Goal: Task Accomplishment & Management: Complete application form

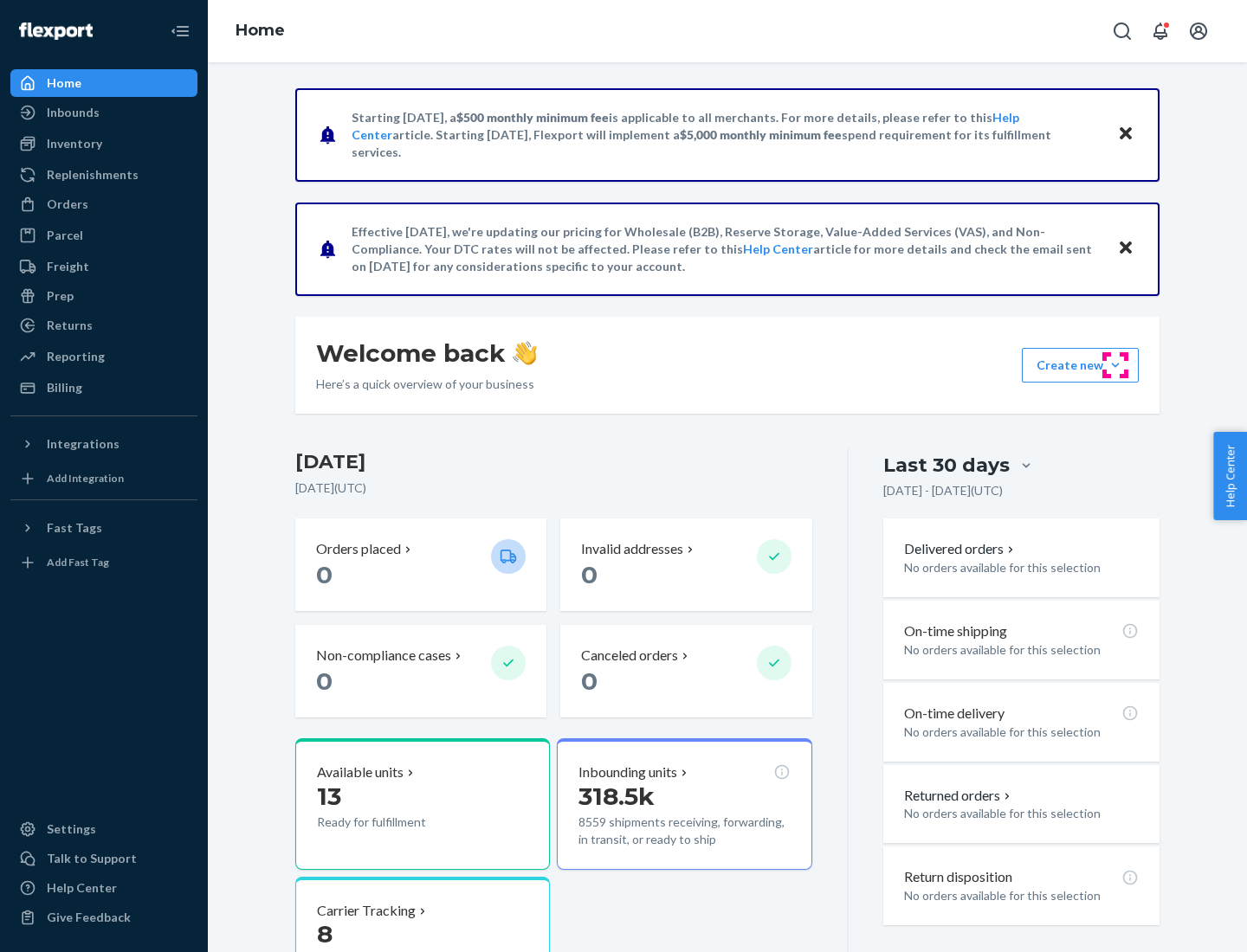
click at [1115, 365] on button "Create new Create new inbound Create new order Create new product" at bounding box center [1080, 365] width 117 height 35
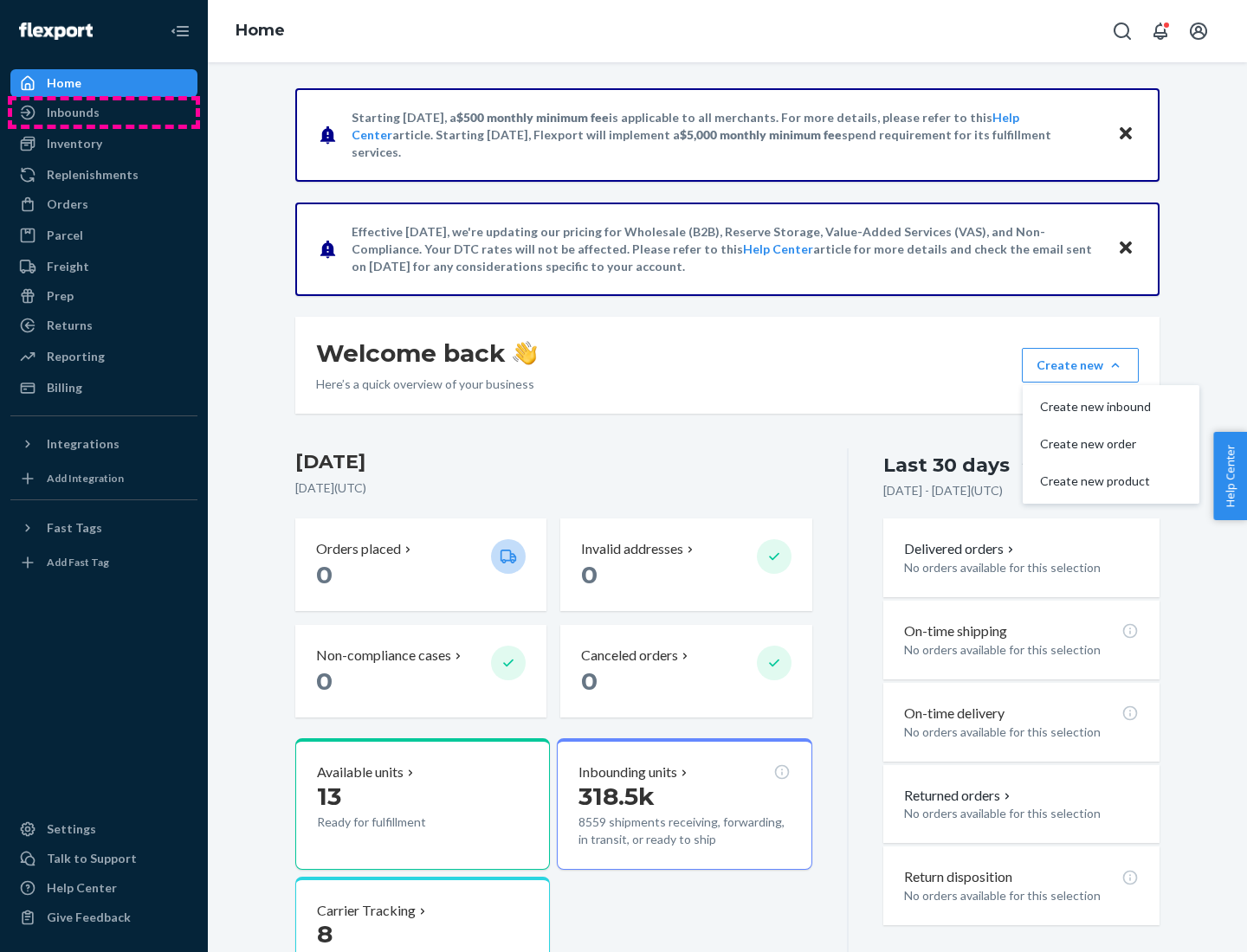
click at [104, 113] on div "Inbounds" at bounding box center [104, 112] width 184 height 24
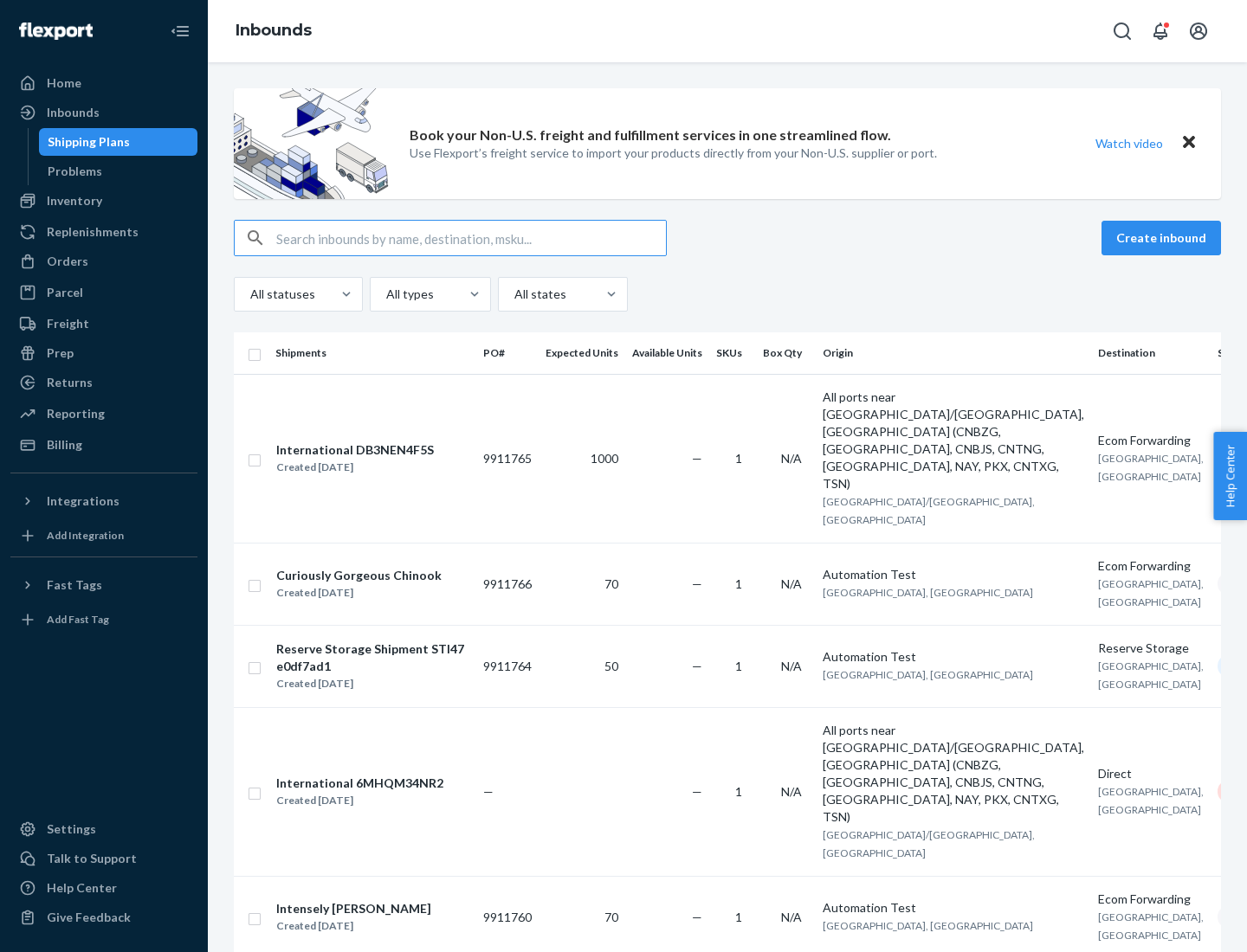
click at [1164, 238] on button "Create inbound" at bounding box center [1161, 238] width 120 height 35
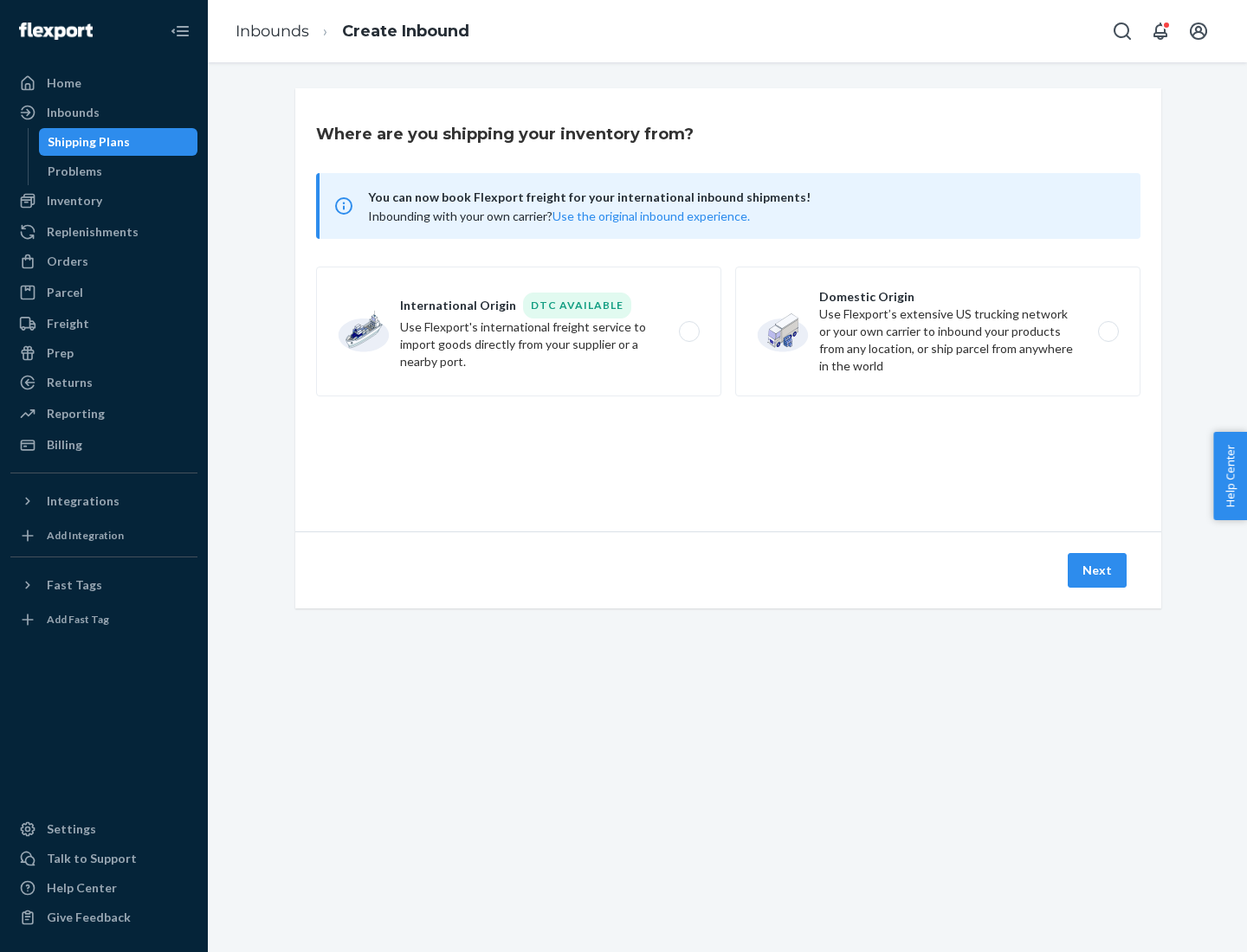
click at [938, 331] on label "Domestic Origin Use Flexport’s extensive US trucking network or your own carrie…" at bounding box center [938, 331] width 405 height 130
click at [1108, 331] on input "Domestic Origin Use Flexport’s extensive US trucking network or your own carrie…" at bounding box center [1113, 331] width 12 height 12
radio input "true"
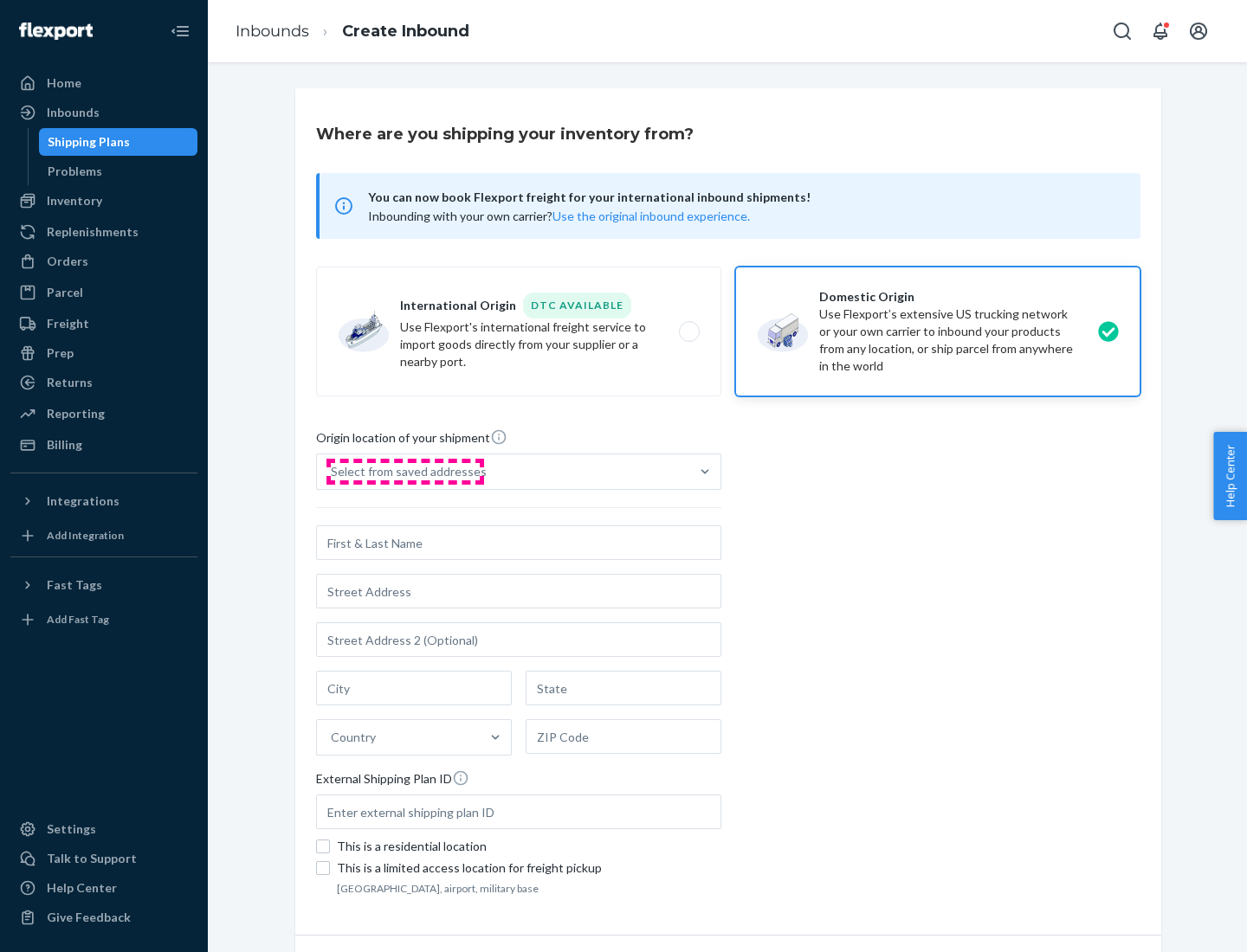
click at [404, 472] on div "Select from saved addresses" at bounding box center [408, 471] width 155 height 17
click at [332, 472] on input "Select from saved addresses" at bounding box center [331, 471] width 2 height 17
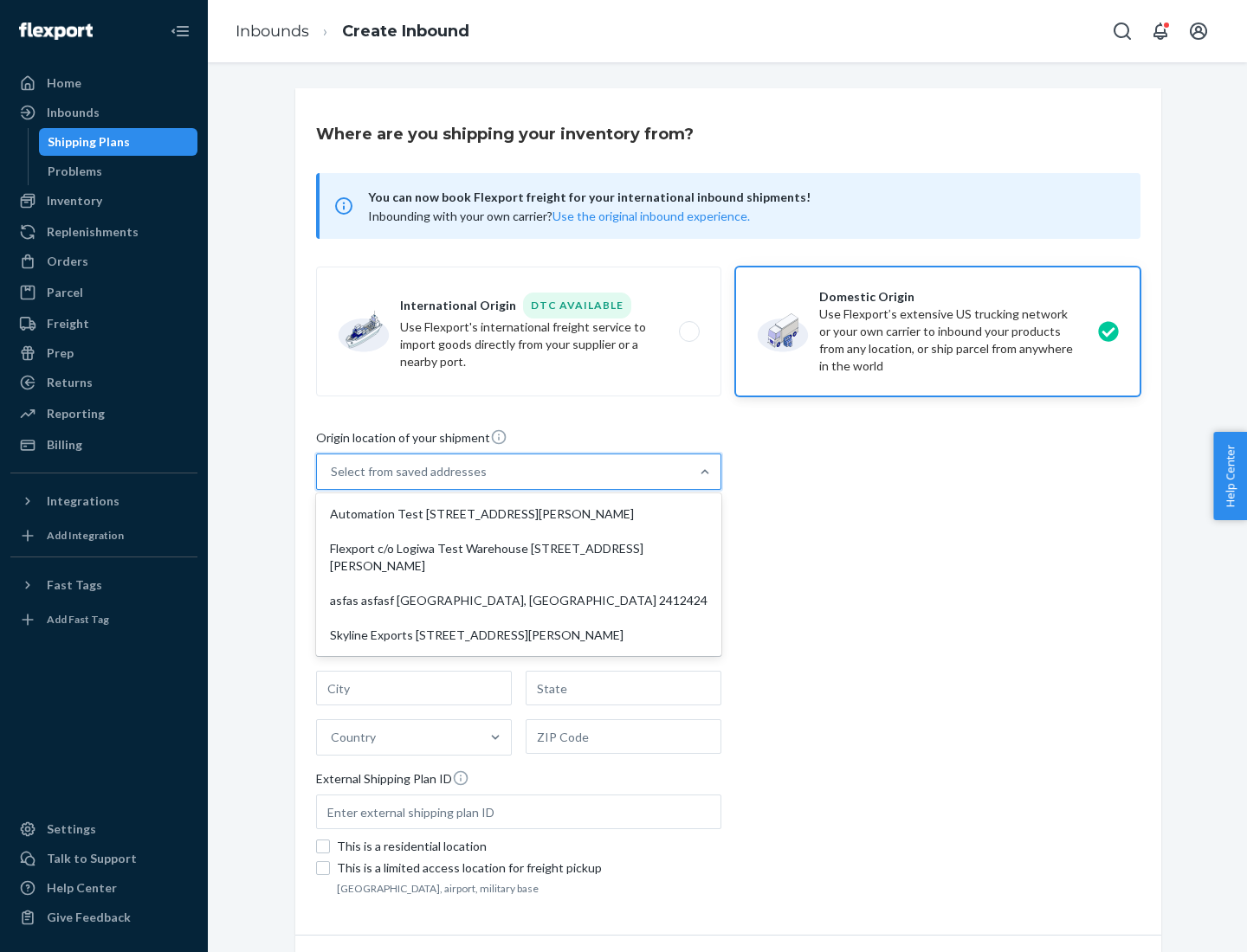
scroll to position [7, 0]
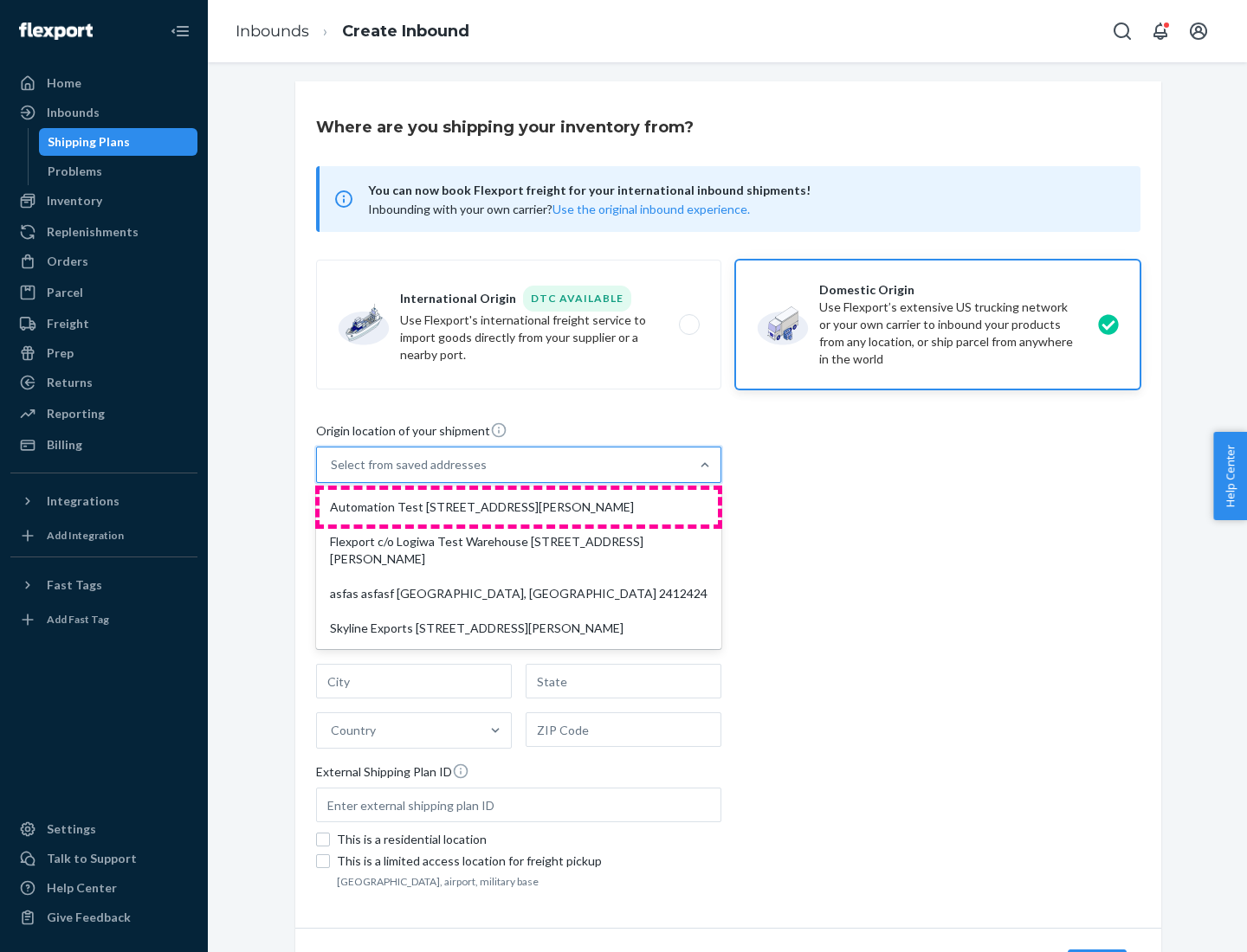
click at [519, 507] on div "Automation Test [STREET_ADDRESS][PERSON_NAME]" at bounding box center [519, 507] width 398 height 35
click at [332, 473] on input "option Automation Test [STREET_ADDRESS][PERSON_NAME] focused, 1 of 4. 4 results…" at bounding box center [331, 464] width 2 height 17
type input "Automation Test"
type input "9th Floor"
type input "[GEOGRAPHIC_DATA]"
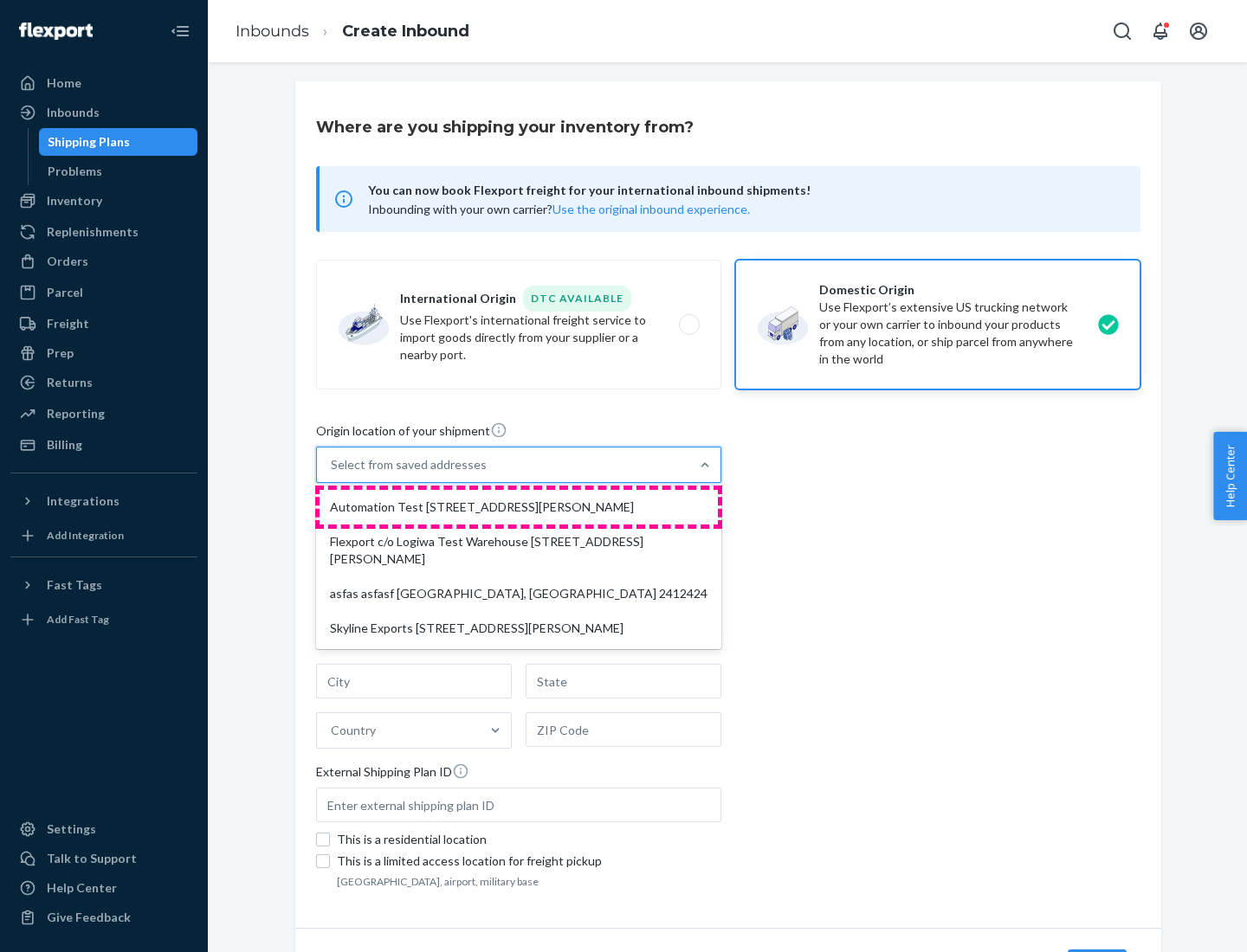
type input "CA"
type input "94104"
type input "[STREET_ADDRESS][PERSON_NAME]"
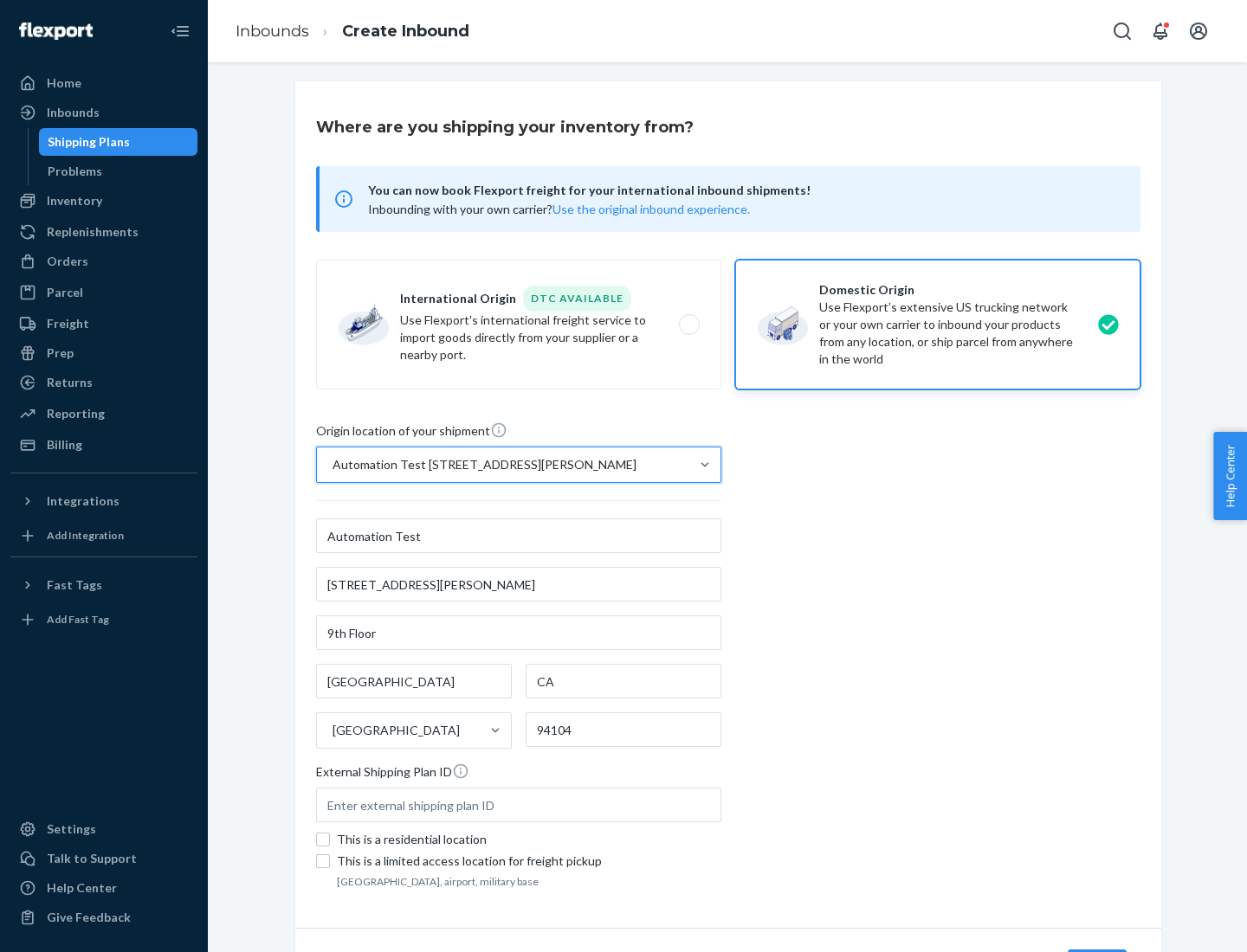
scroll to position [101, 0]
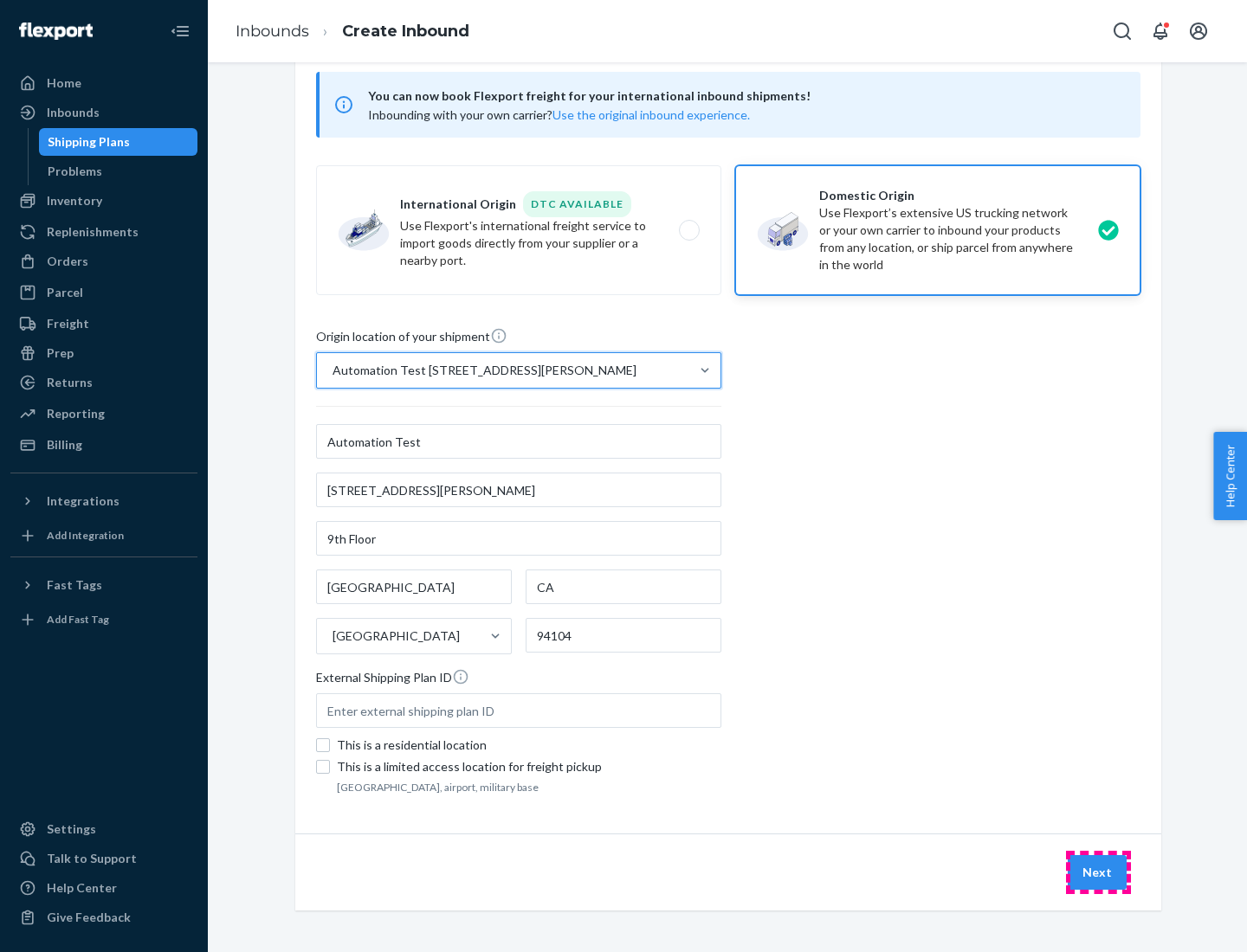
click at [1098, 873] on button "Next" at bounding box center [1097, 872] width 59 height 35
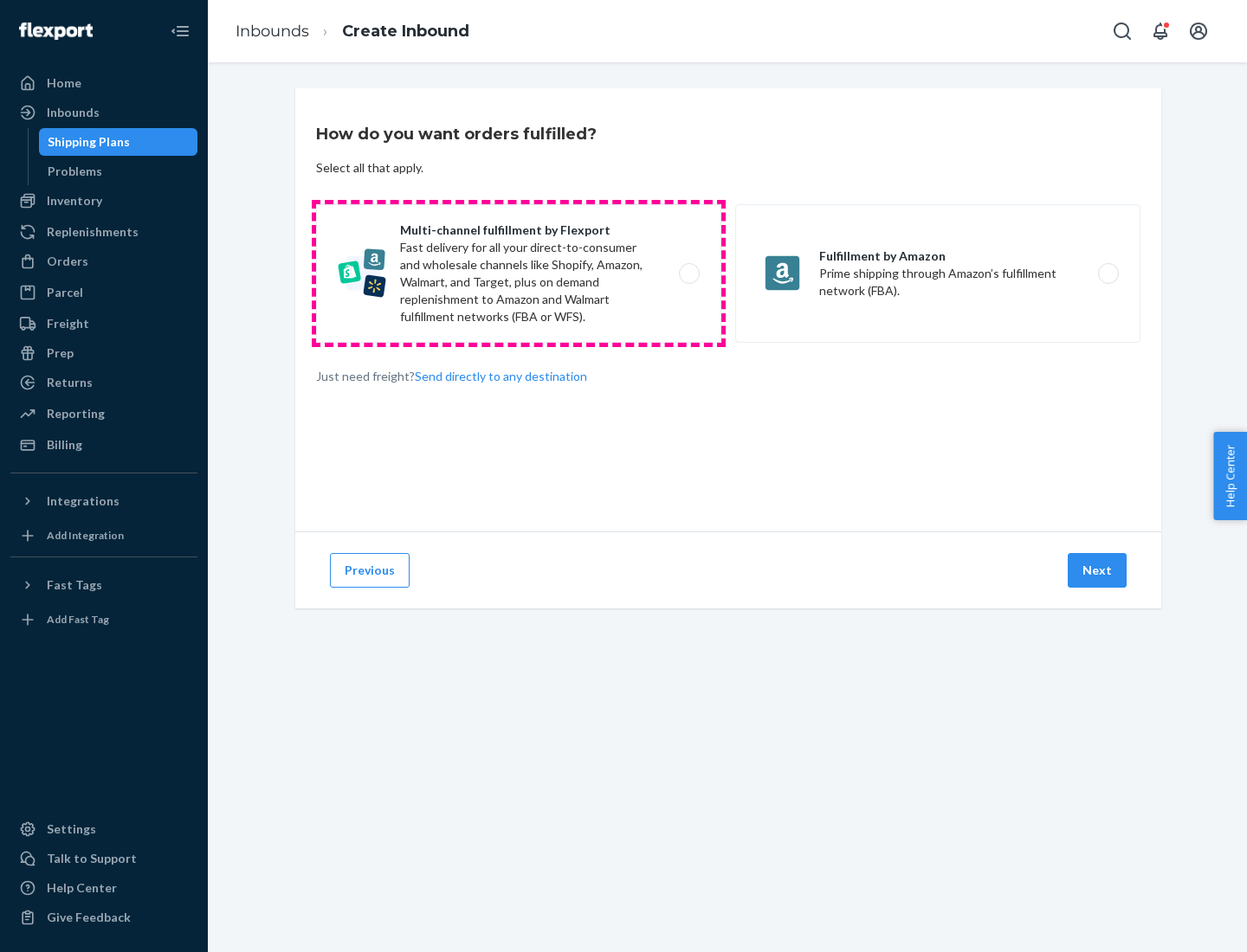
click at [519, 274] on label "Multi-channel fulfillment by Flexport Fast delivery for all your direct-to-cons…" at bounding box center [519, 274] width 405 height 139
click at [688, 274] on input "Multi-channel fulfillment by Flexport Fast delivery for all your direct-to-cons…" at bounding box center [694, 274] width 12 height 12
radio input "true"
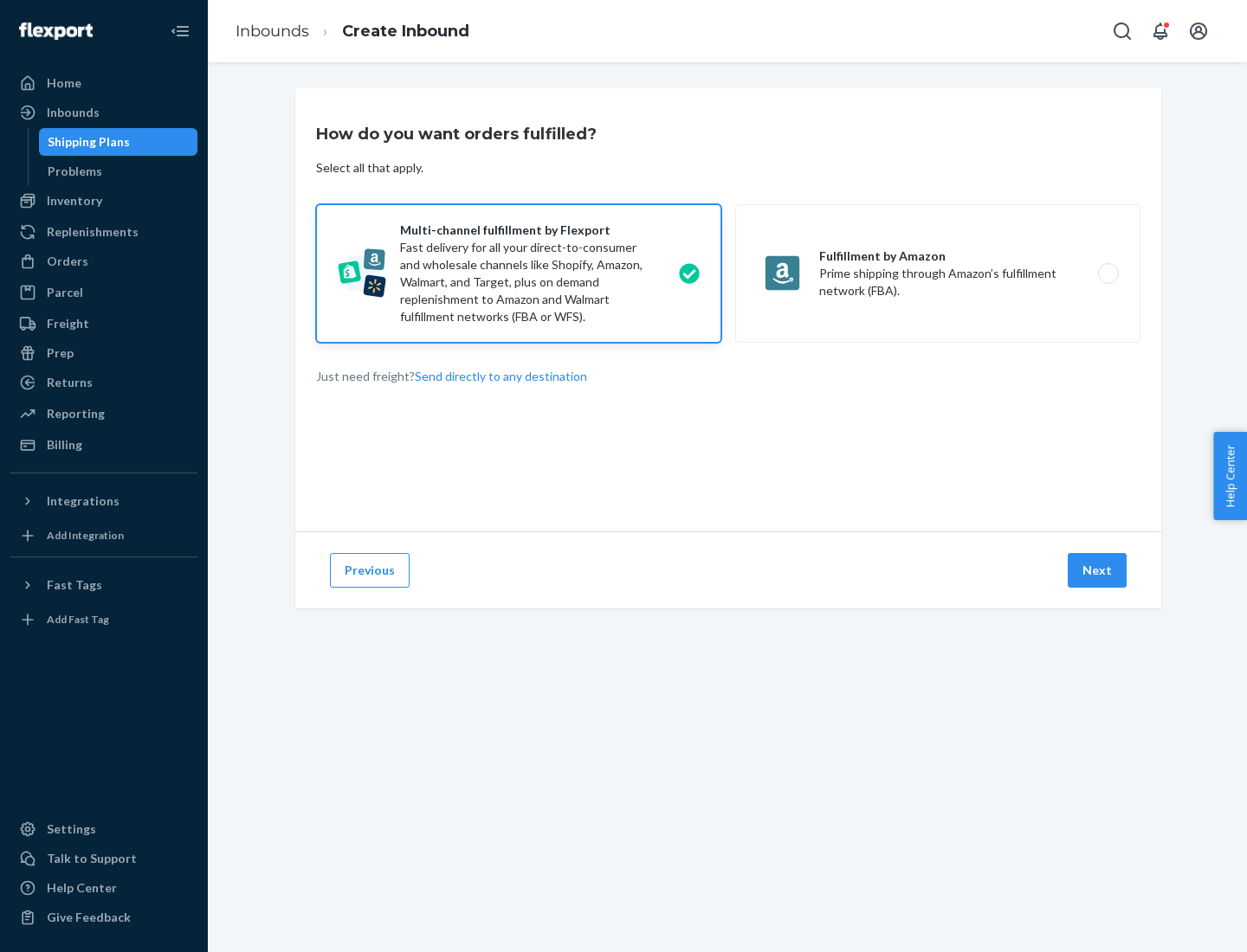
click at [1098, 570] on button "Next" at bounding box center [1097, 570] width 59 height 35
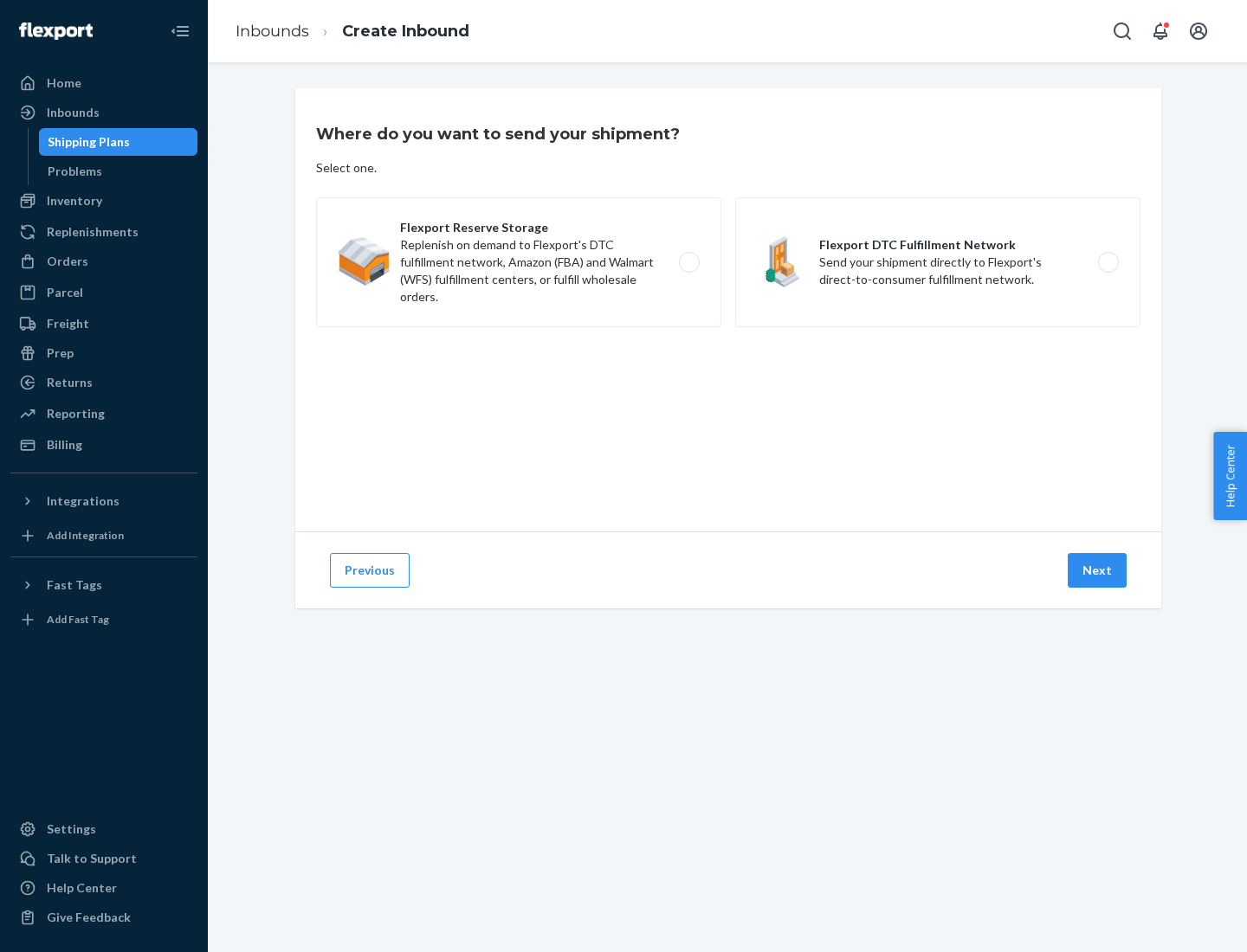
click at [938, 262] on label "Flexport DTC Fulfillment Network Send your shipment directly to Flexport's dire…" at bounding box center [938, 262] width 405 height 130
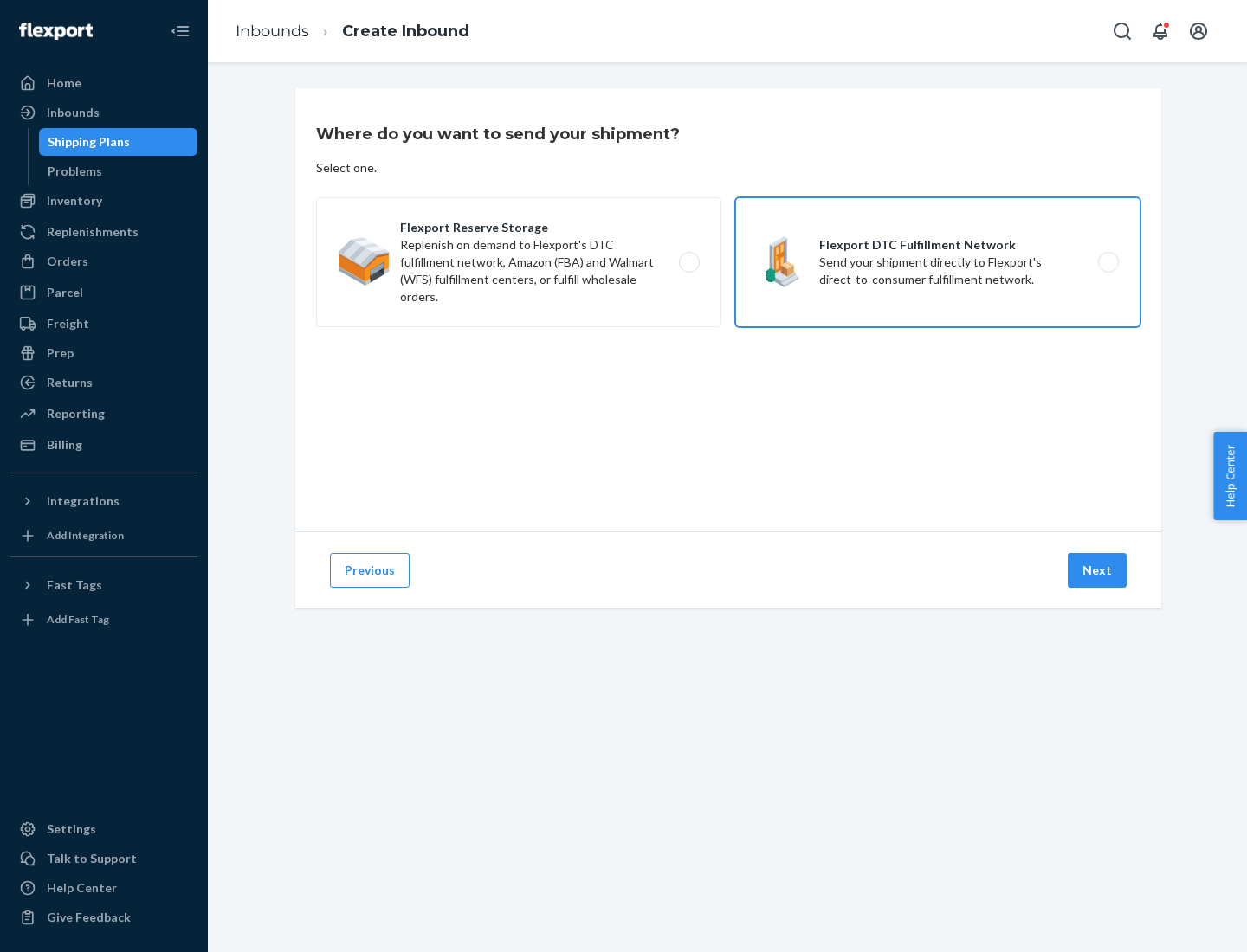
click at [1108, 262] on input "Flexport DTC Fulfillment Network Send your shipment directly to Flexport's dire…" at bounding box center [1113, 262] width 12 height 12
radio input "true"
click at [1098, 570] on button "Next" at bounding box center [1097, 570] width 59 height 35
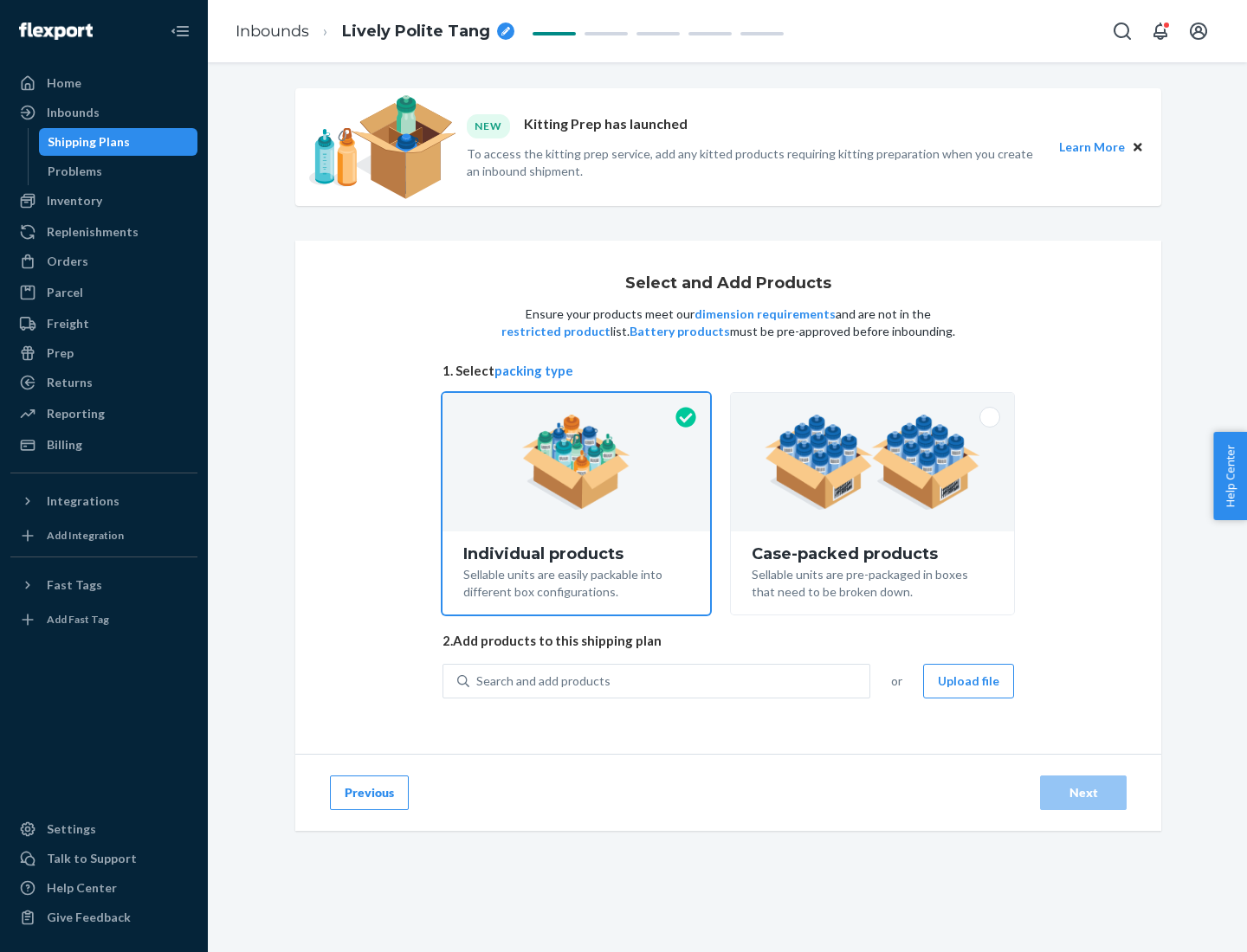
click at [873, 463] on img at bounding box center [872, 462] width 216 height 95
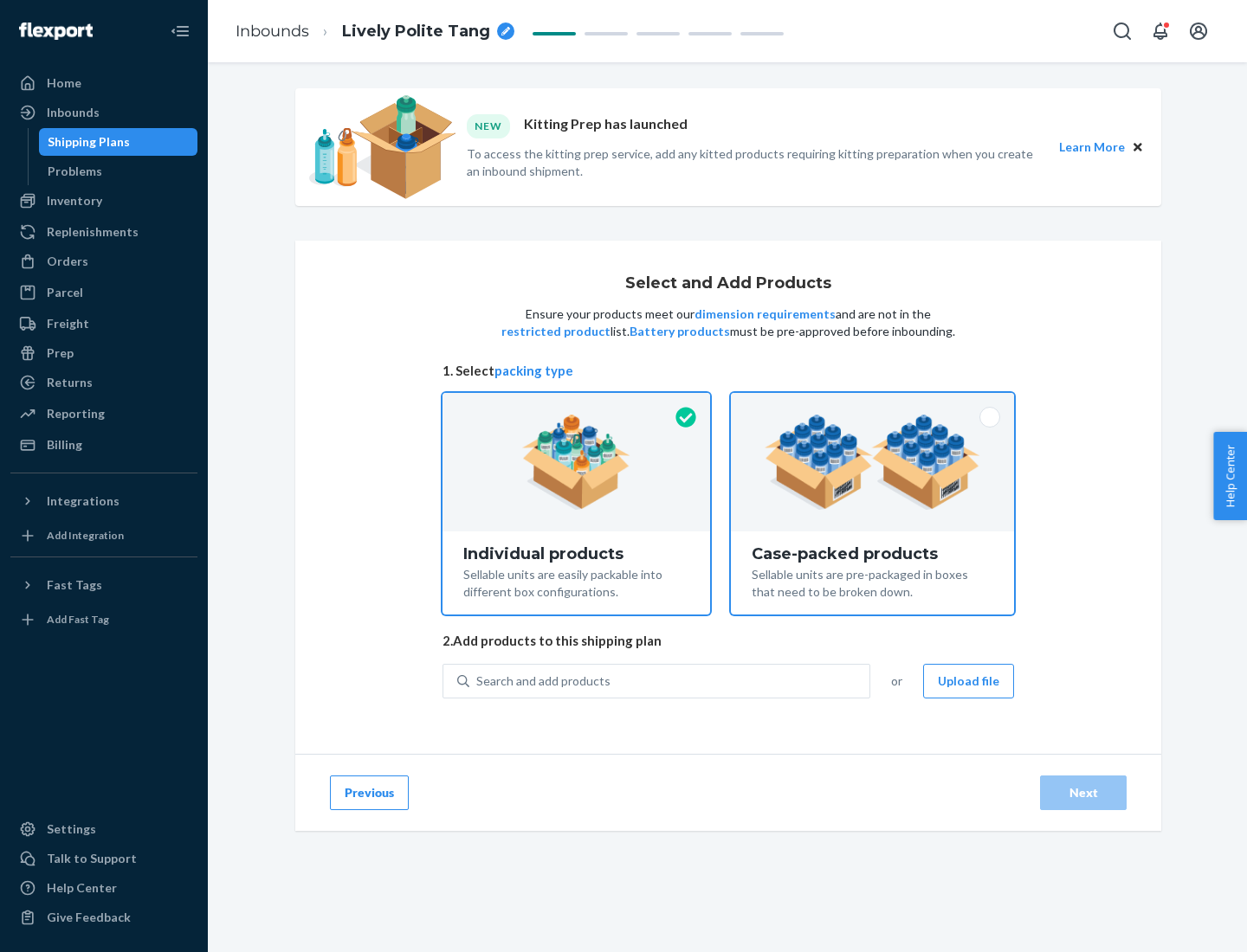
click at [873, 404] on input "Case-packed products Sellable units are pre-packaged in boxes that need to be b…" at bounding box center [872, 399] width 12 height 12
radio input "true"
radio input "false"
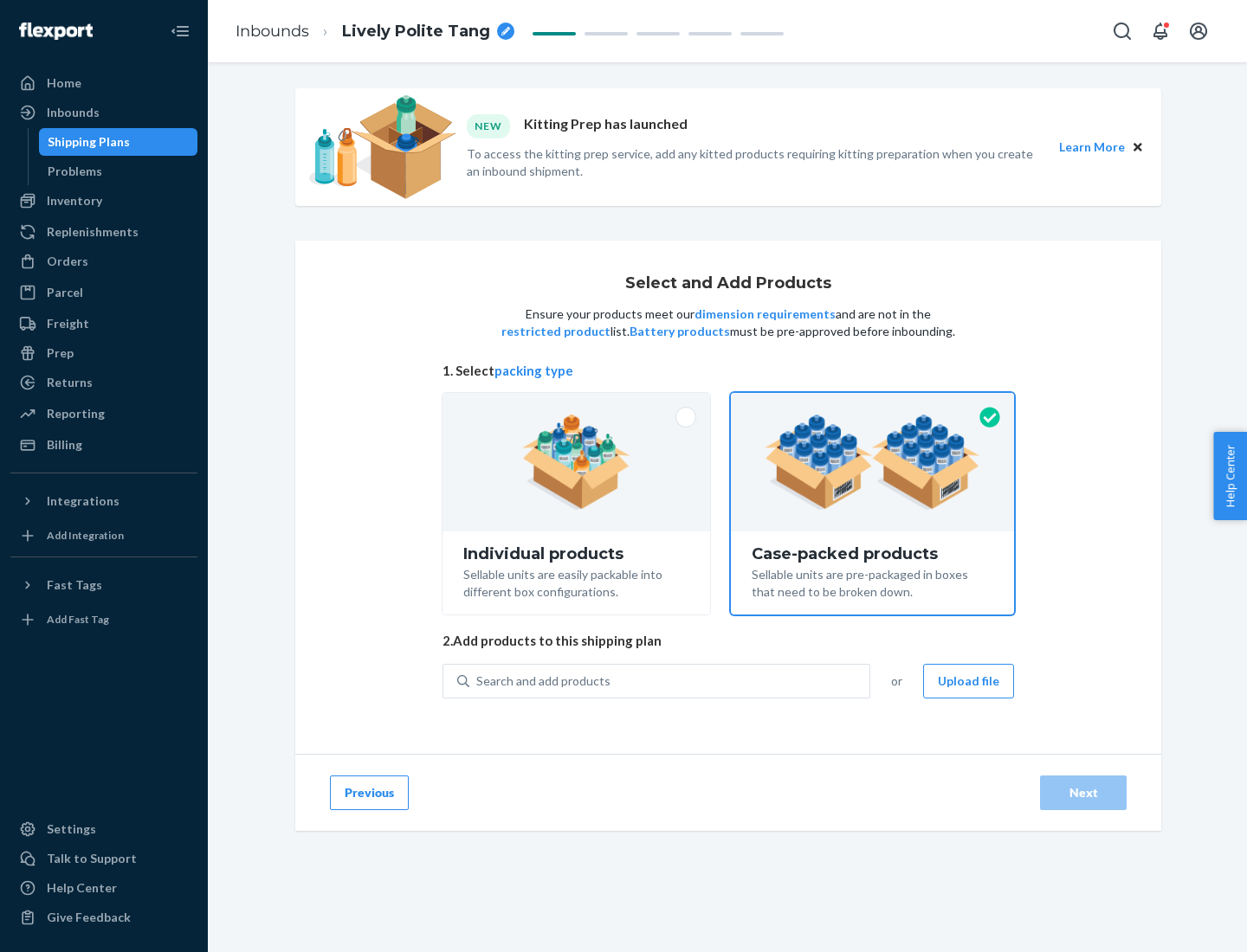
click at [670, 680] on div "Search and add products" at bounding box center [669, 681] width 400 height 31
click at [478, 680] on input "Search and add products" at bounding box center [477, 680] width 2 height 17
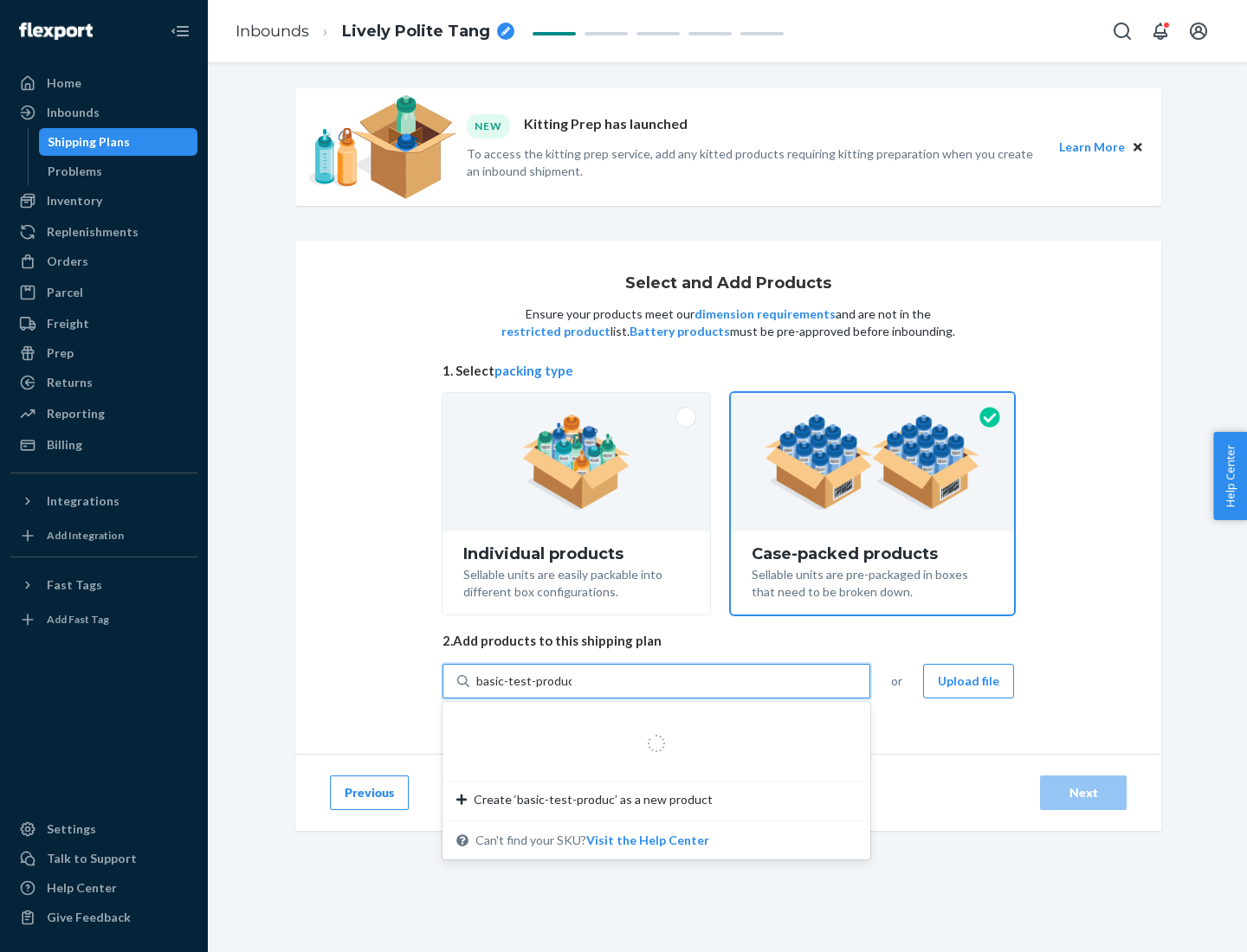
type input "basic-test-product-1"
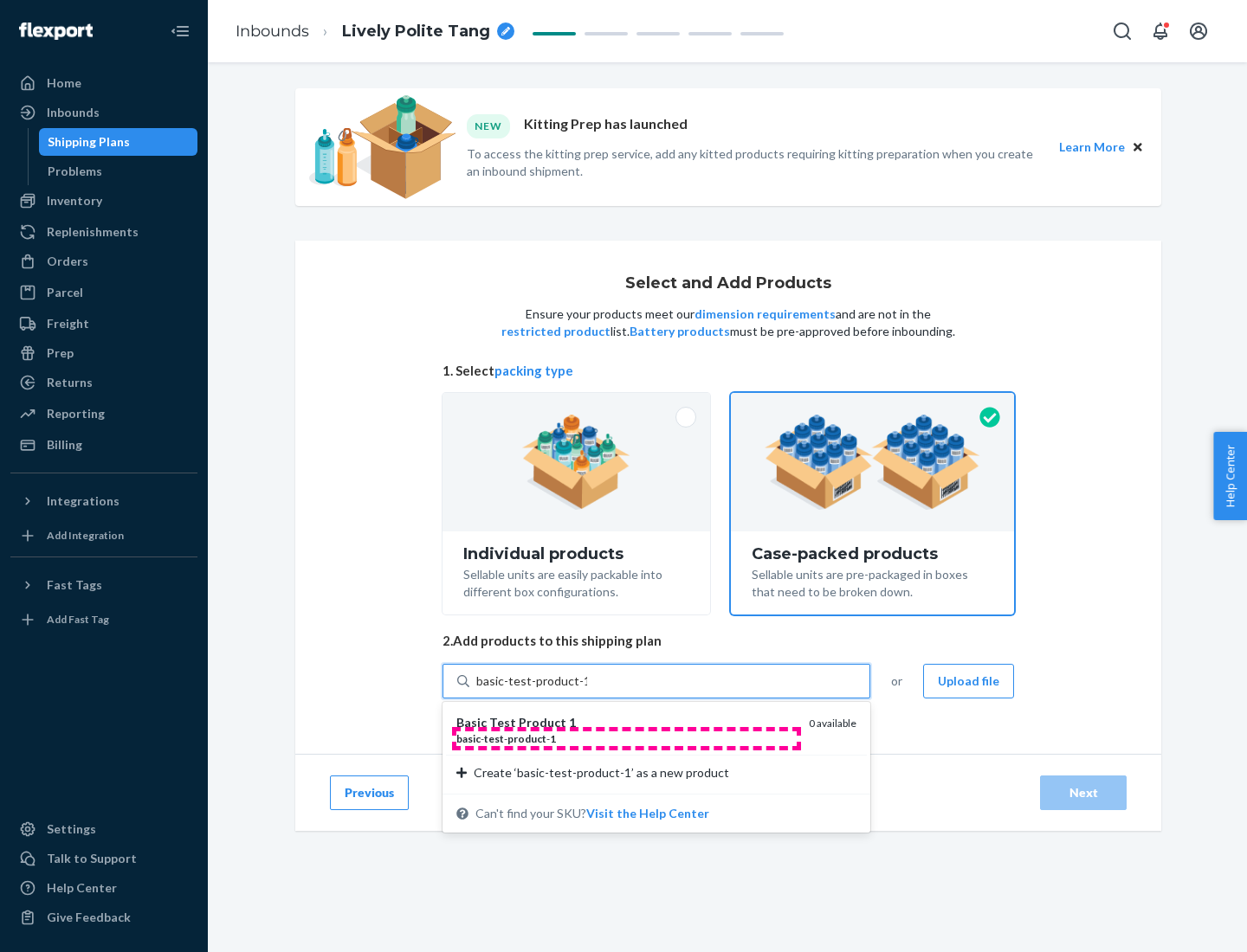
click at [626, 738] on div "basic - test - product - 1" at bounding box center [625, 739] width 338 height 15
click at [587, 690] on input "basic-test-product-1" at bounding box center [531, 680] width 111 height 17
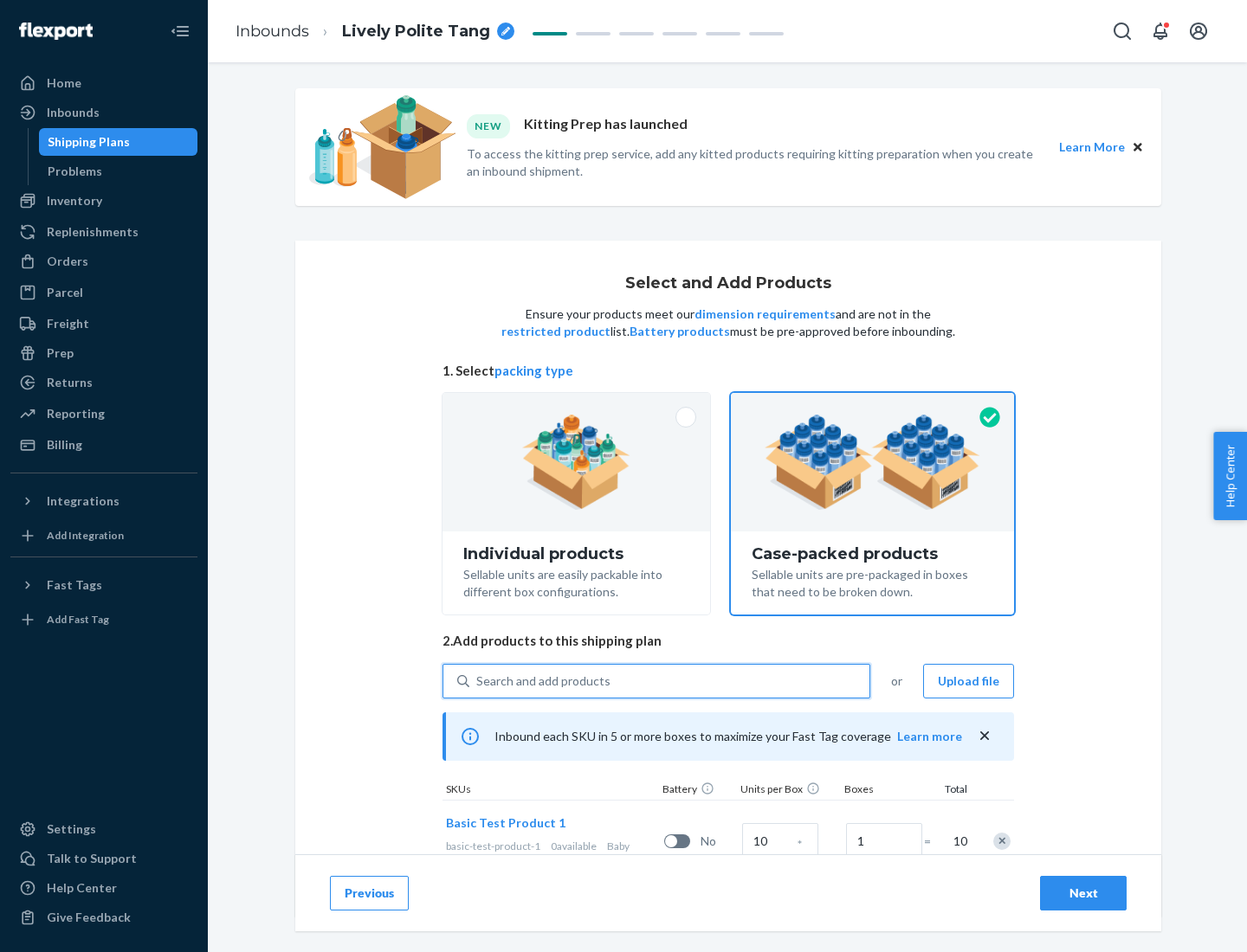
scroll to position [62, 0]
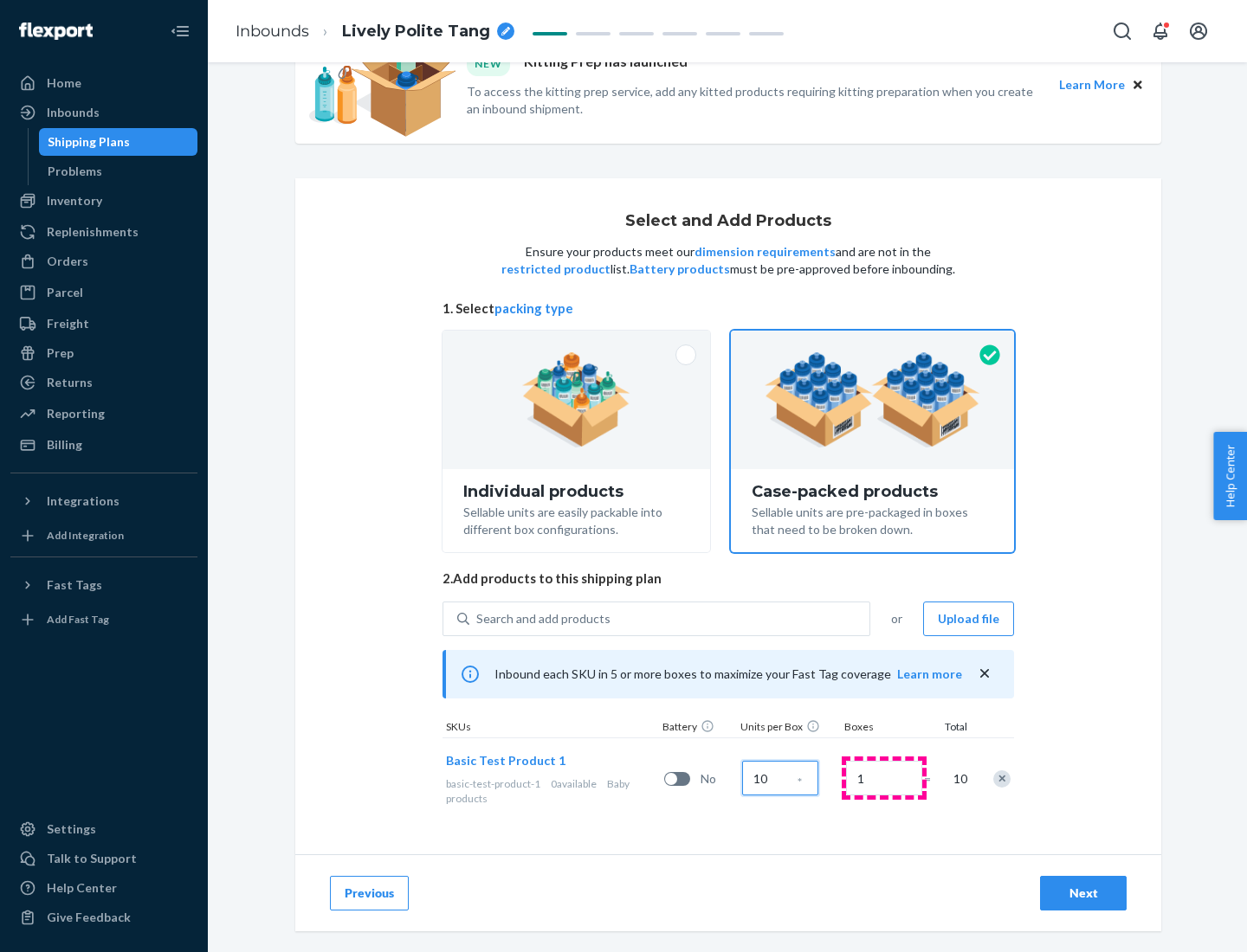
type input "10"
type input "7"
click at [1083, 893] on div "Next" at bounding box center [1083, 892] width 57 height 17
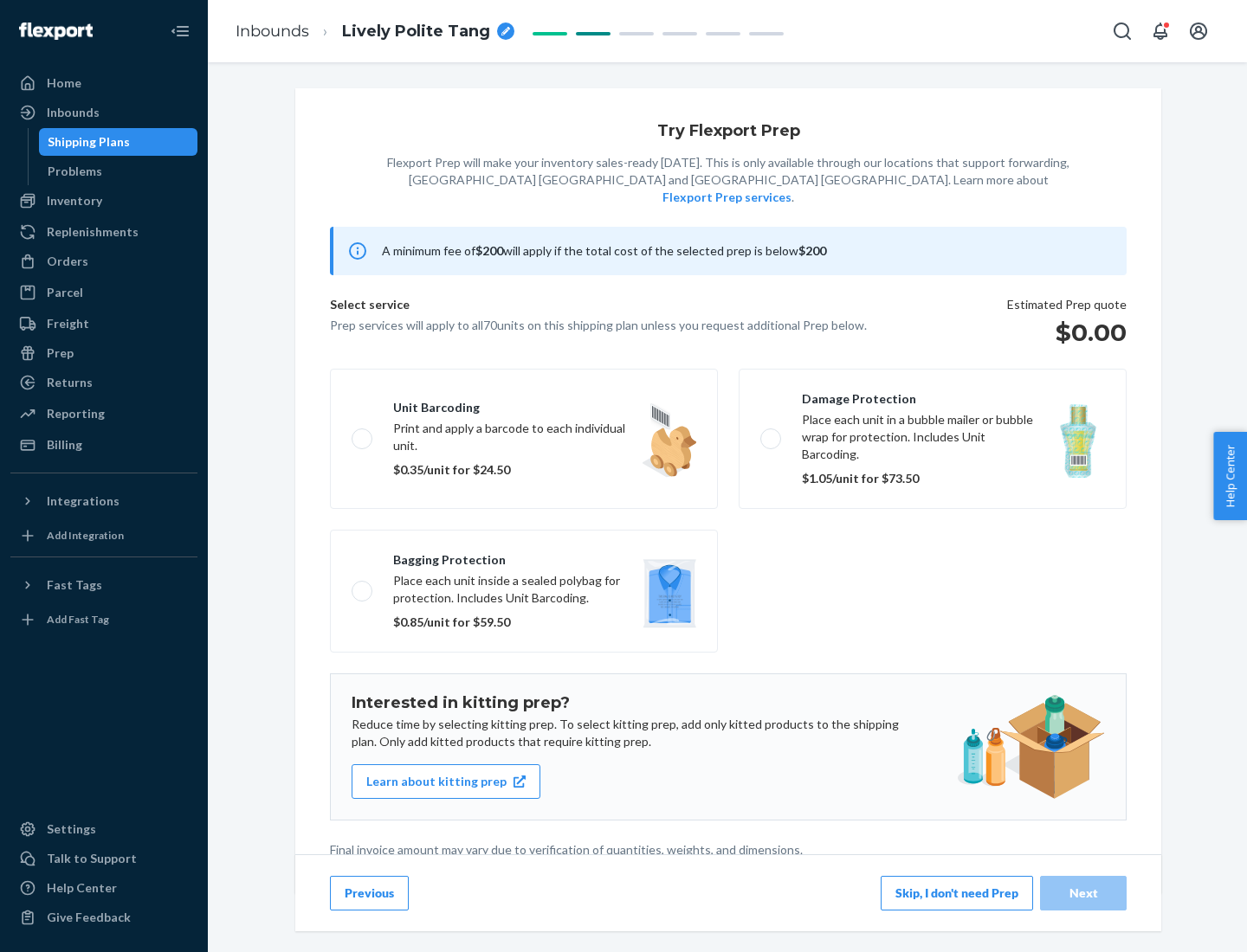
scroll to position [4, 0]
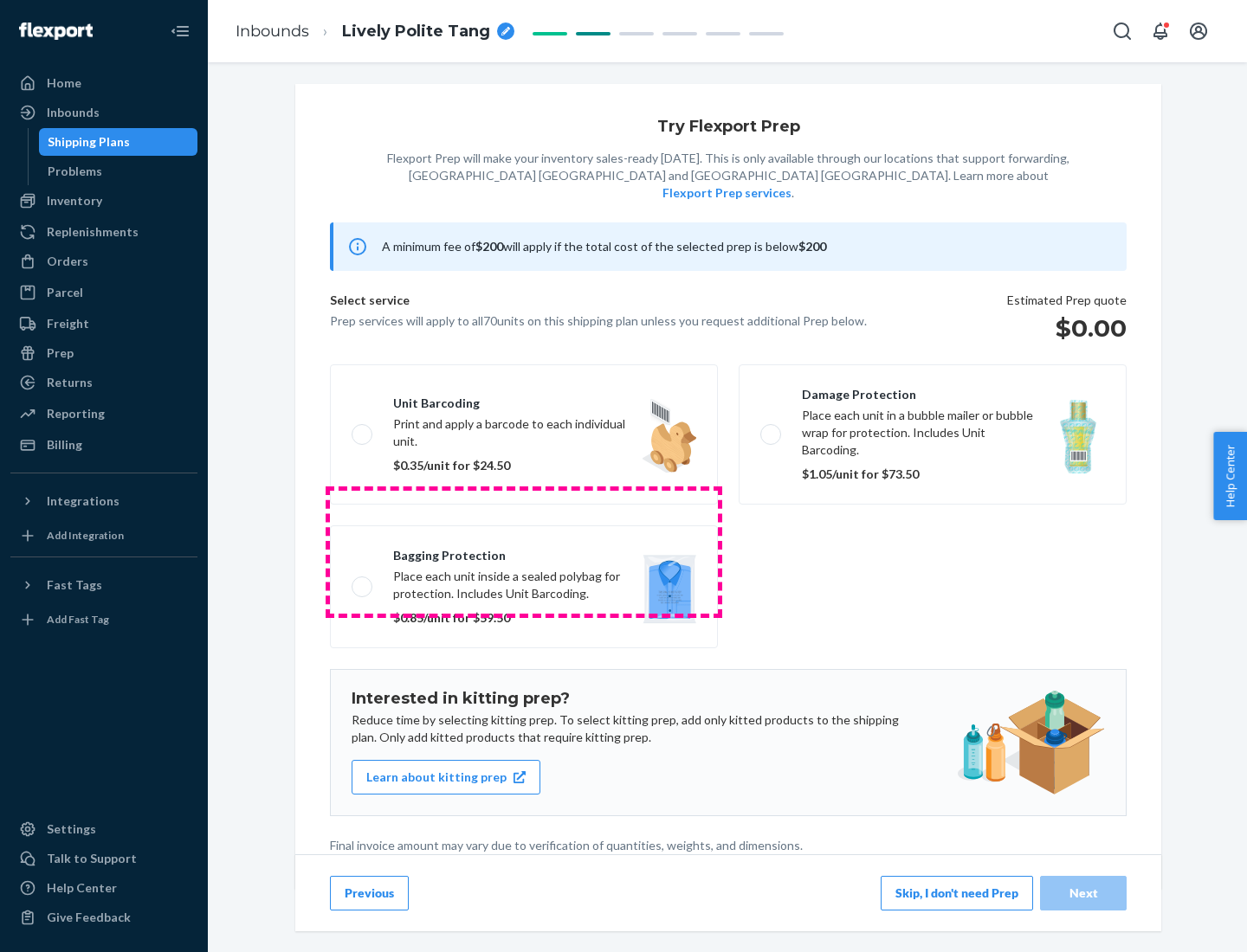
click at [524, 551] on label "Bagging protection Place each unit inside a sealed polybag for protection. Incl…" at bounding box center [523, 587] width 388 height 123
click at [362, 581] on input "Bagging protection Place each unit inside a sealed polybag for protection. Incl…" at bounding box center [357, 586] width 12 height 12
checkbox input "true"
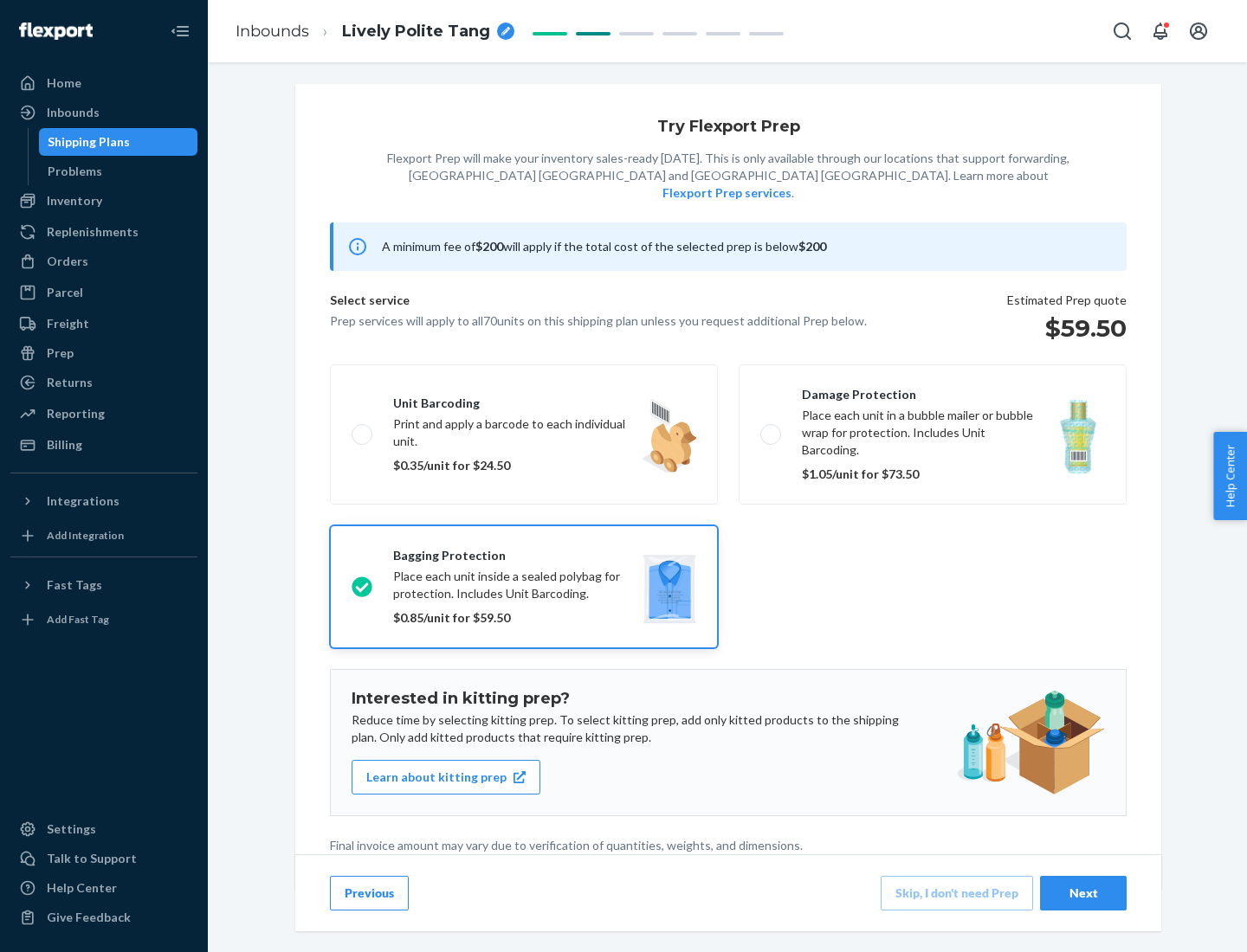
click at [1083, 892] on div "Next" at bounding box center [1083, 892] width 57 height 17
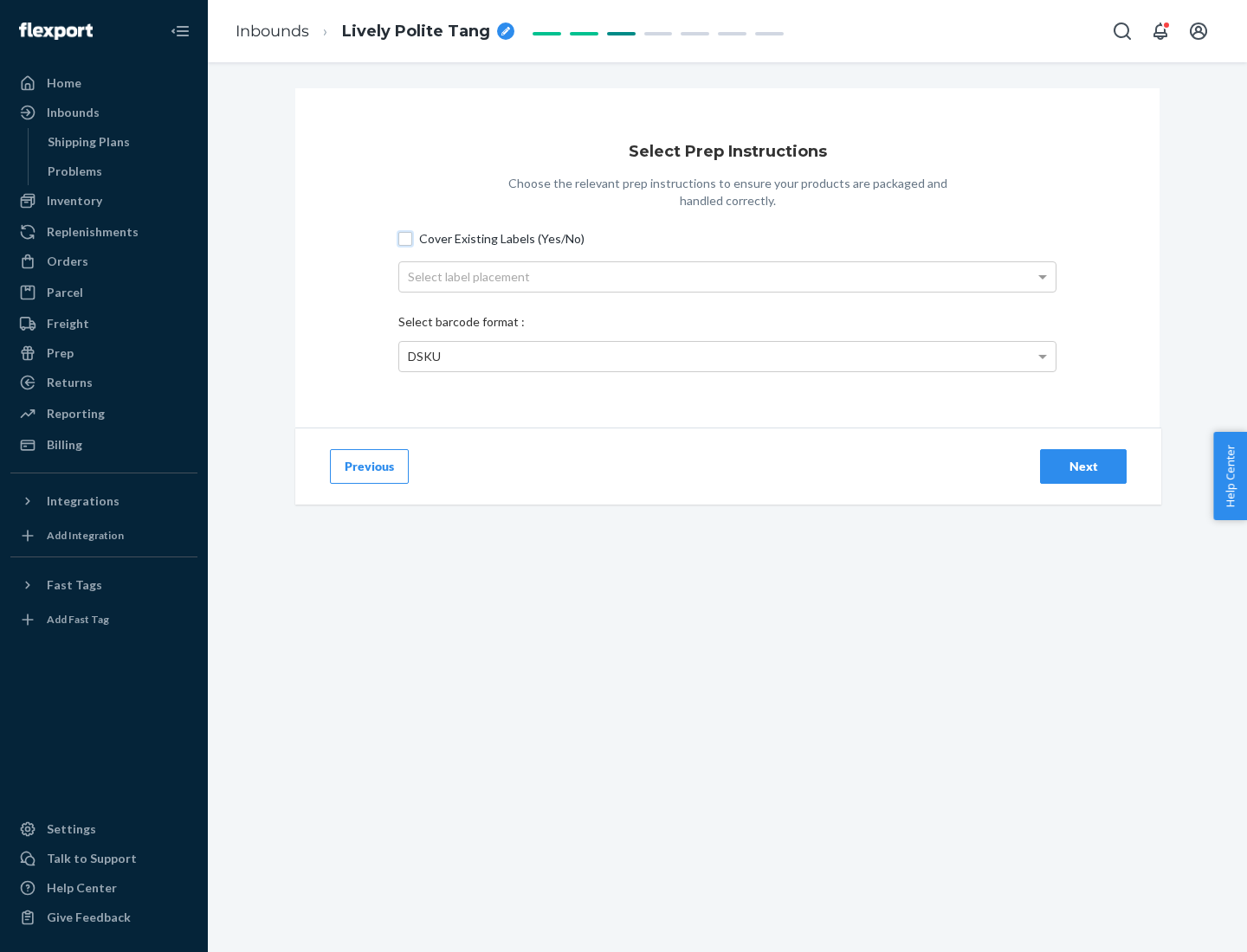
click at [405, 238] on input "Cover Existing Labels (Yes/No)" at bounding box center [405, 239] width 14 height 14
checkbox input "true"
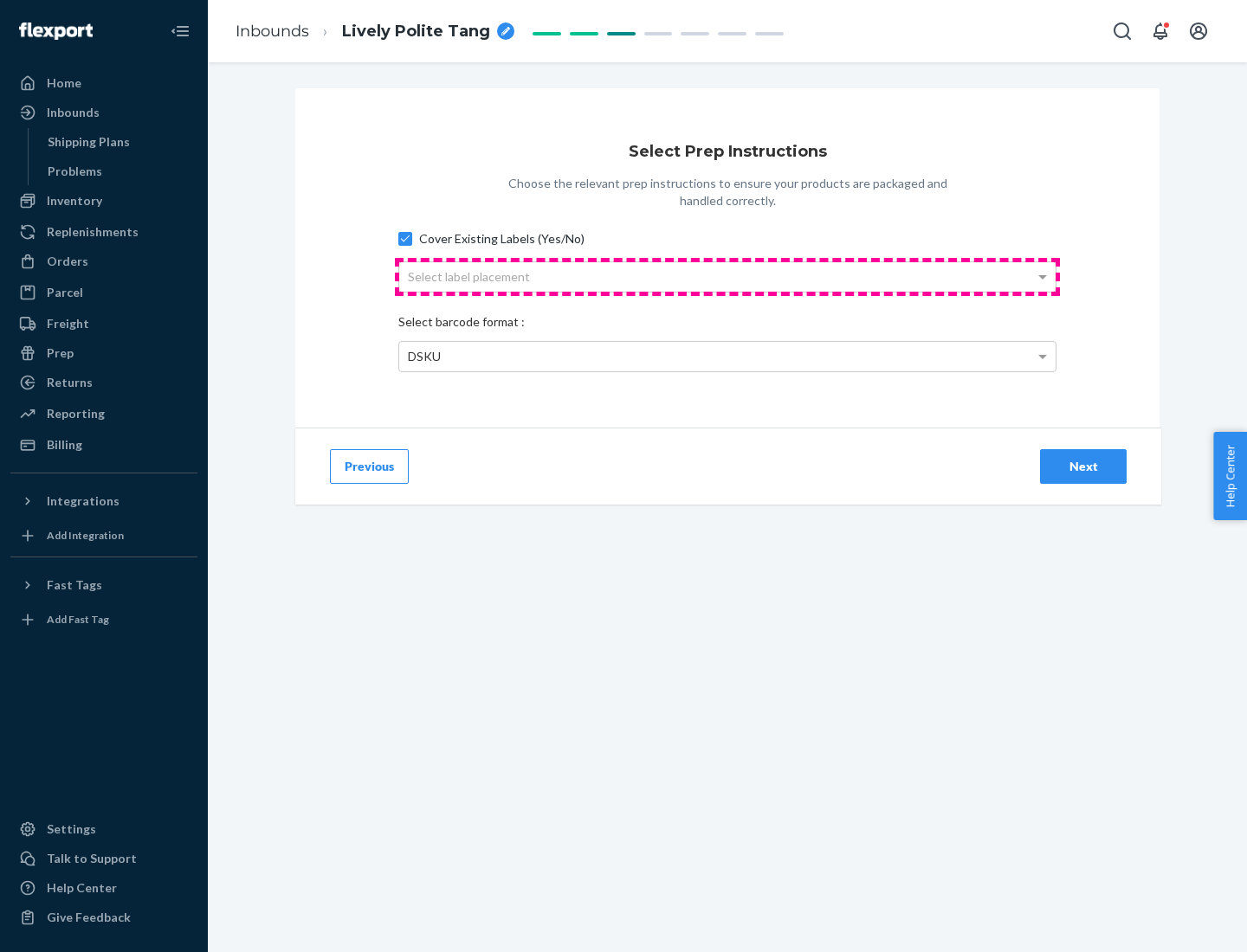
click at [727, 276] on div "Select label placement" at bounding box center [727, 276] width 656 height 29
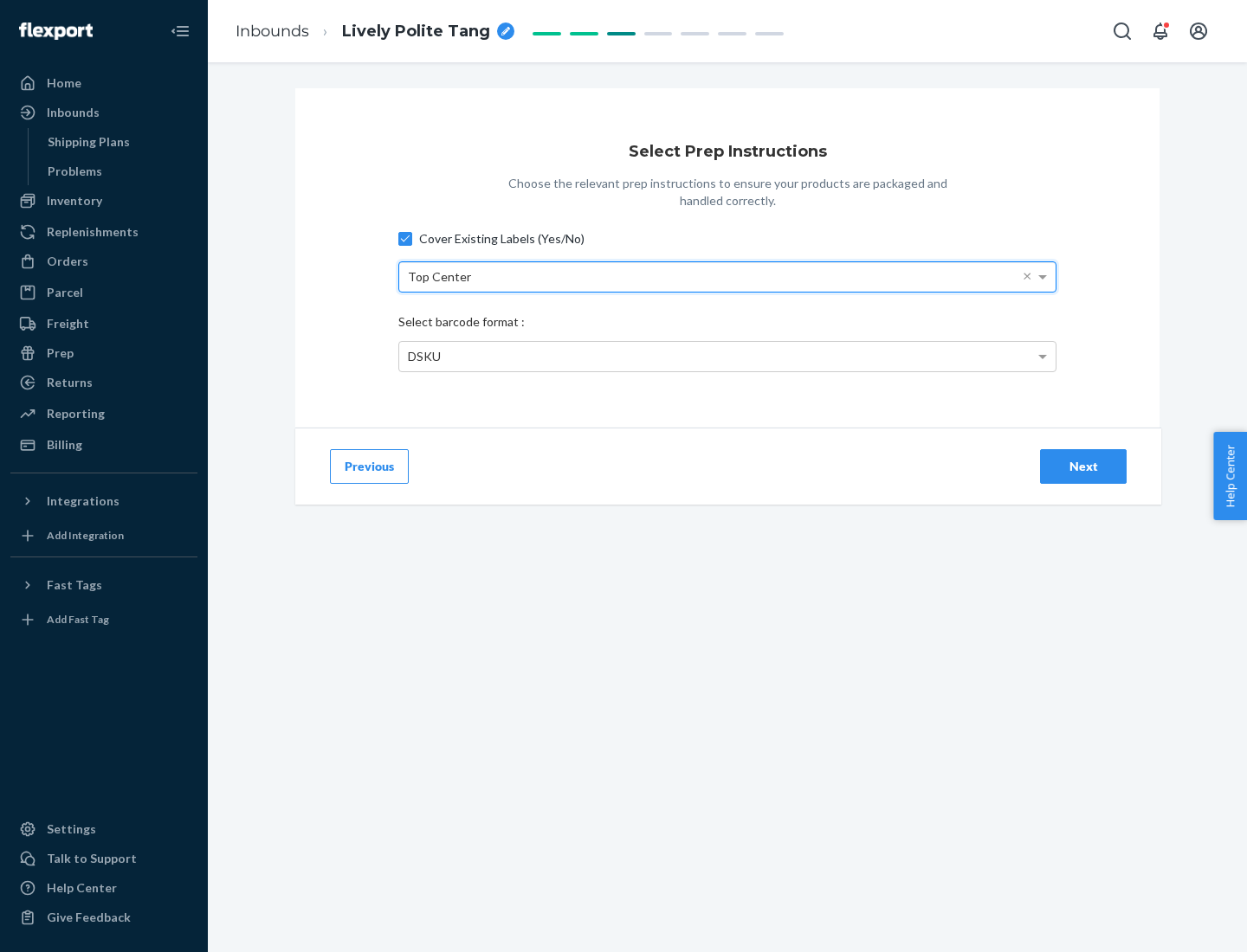
click at [727, 356] on div "DSKU" at bounding box center [727, 356] width 656 height 29
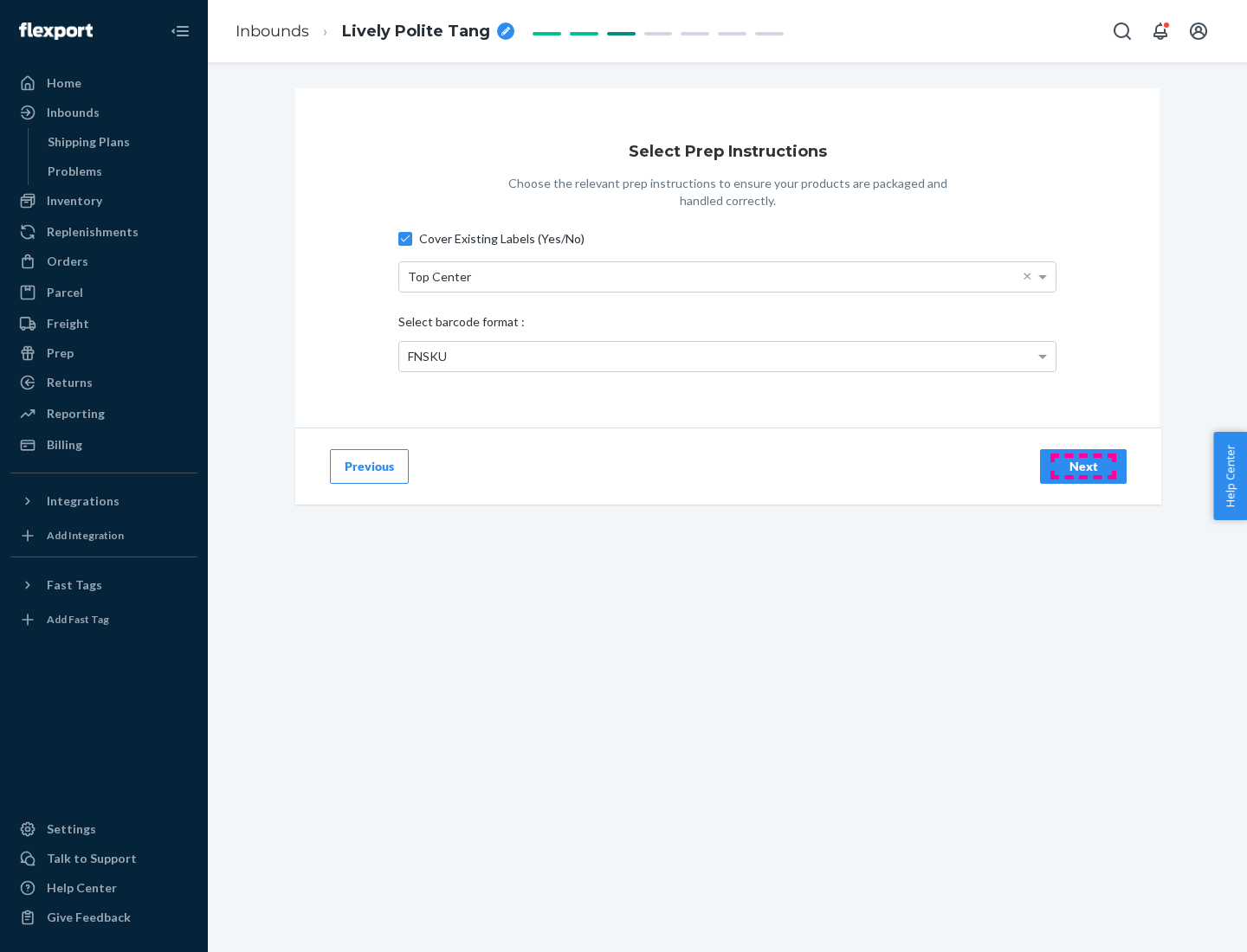
click at [1083, 465] on div "Next" at bounding box center [1083, 466] width 57 height 17
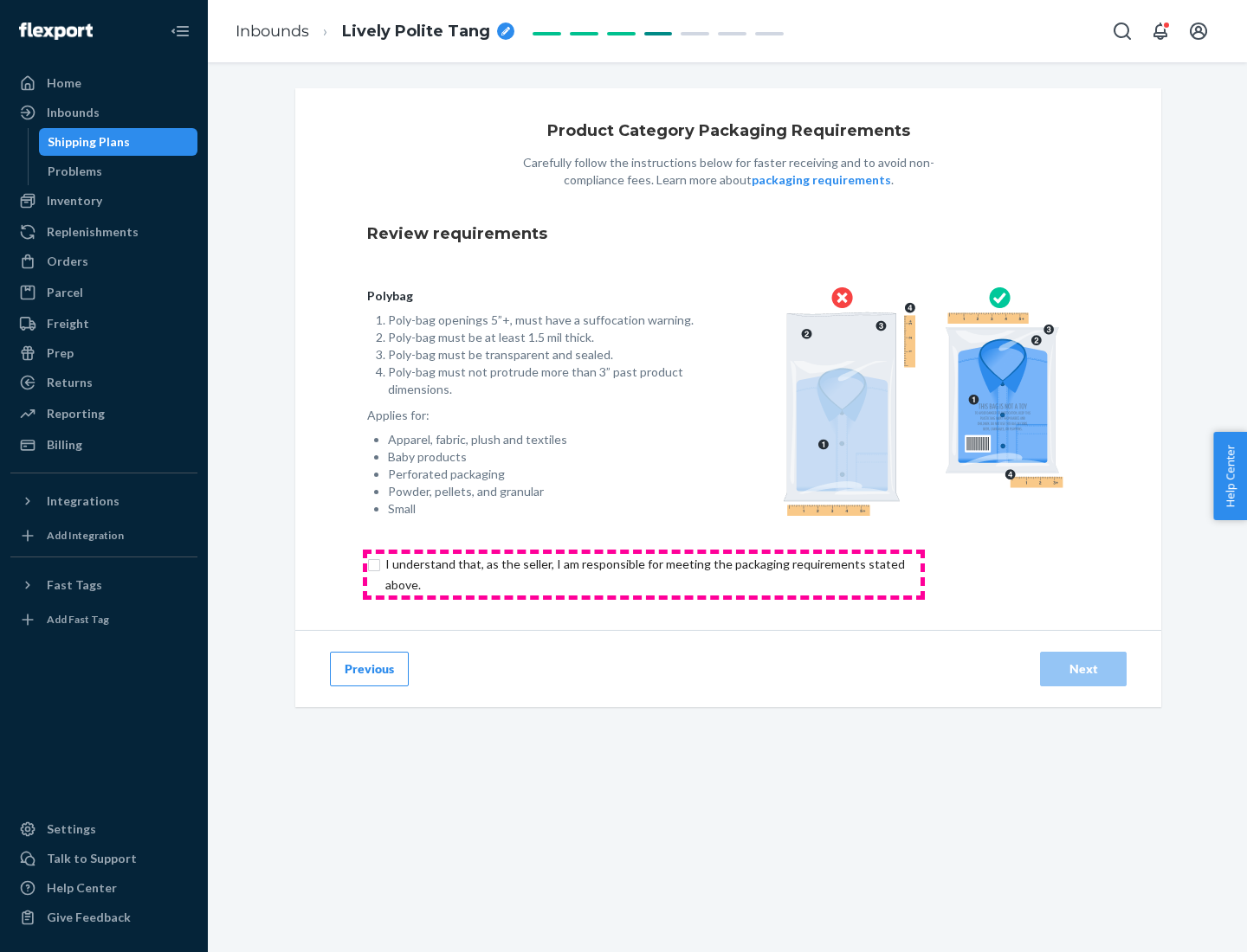
click at [643, 574] on input "checkbox" at bounding box center [655, 575] width 576 height 42
checkbox input "true"
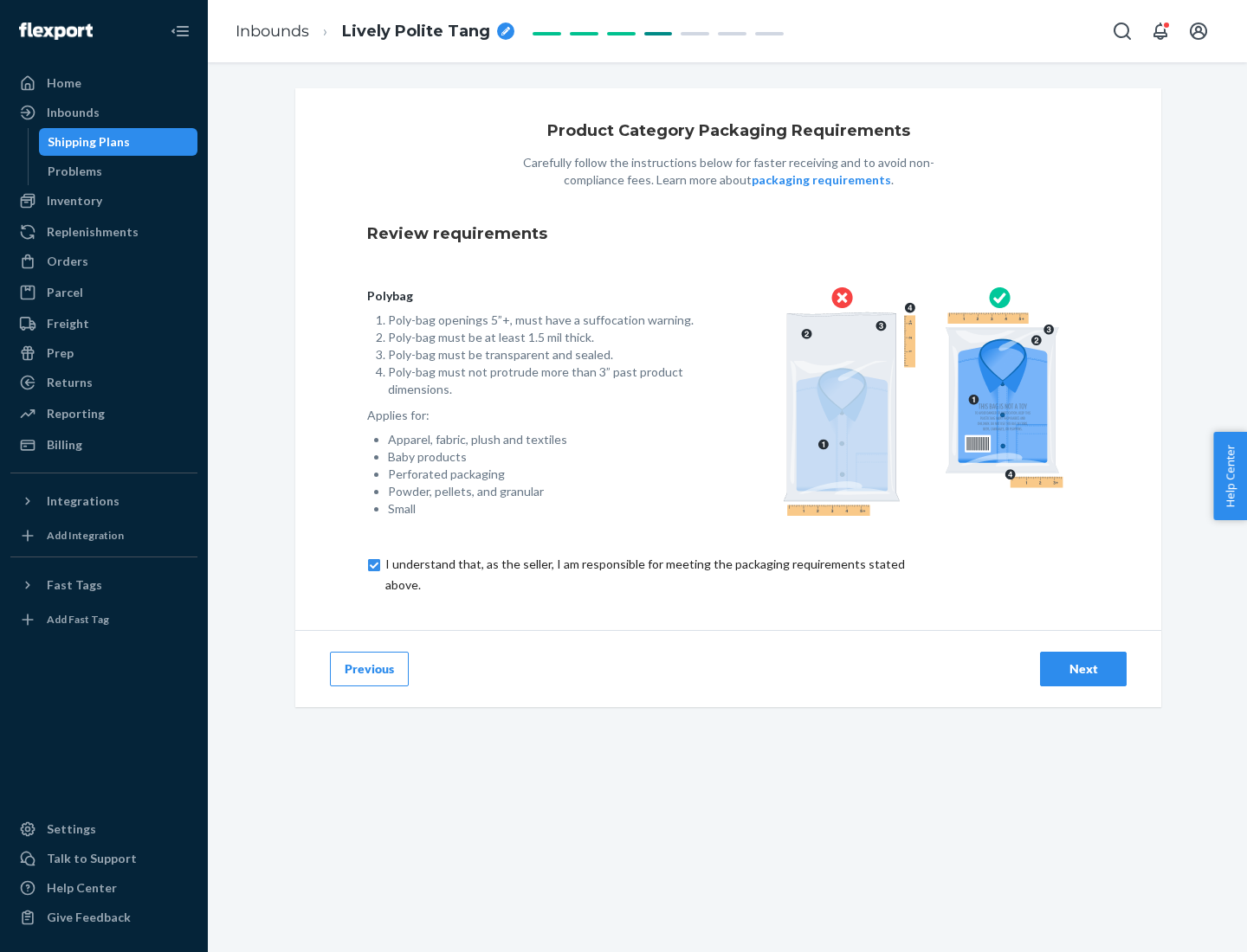
click at [1083, 668] on div "Next" at bounding box center [1083, 669] width 57 height 17
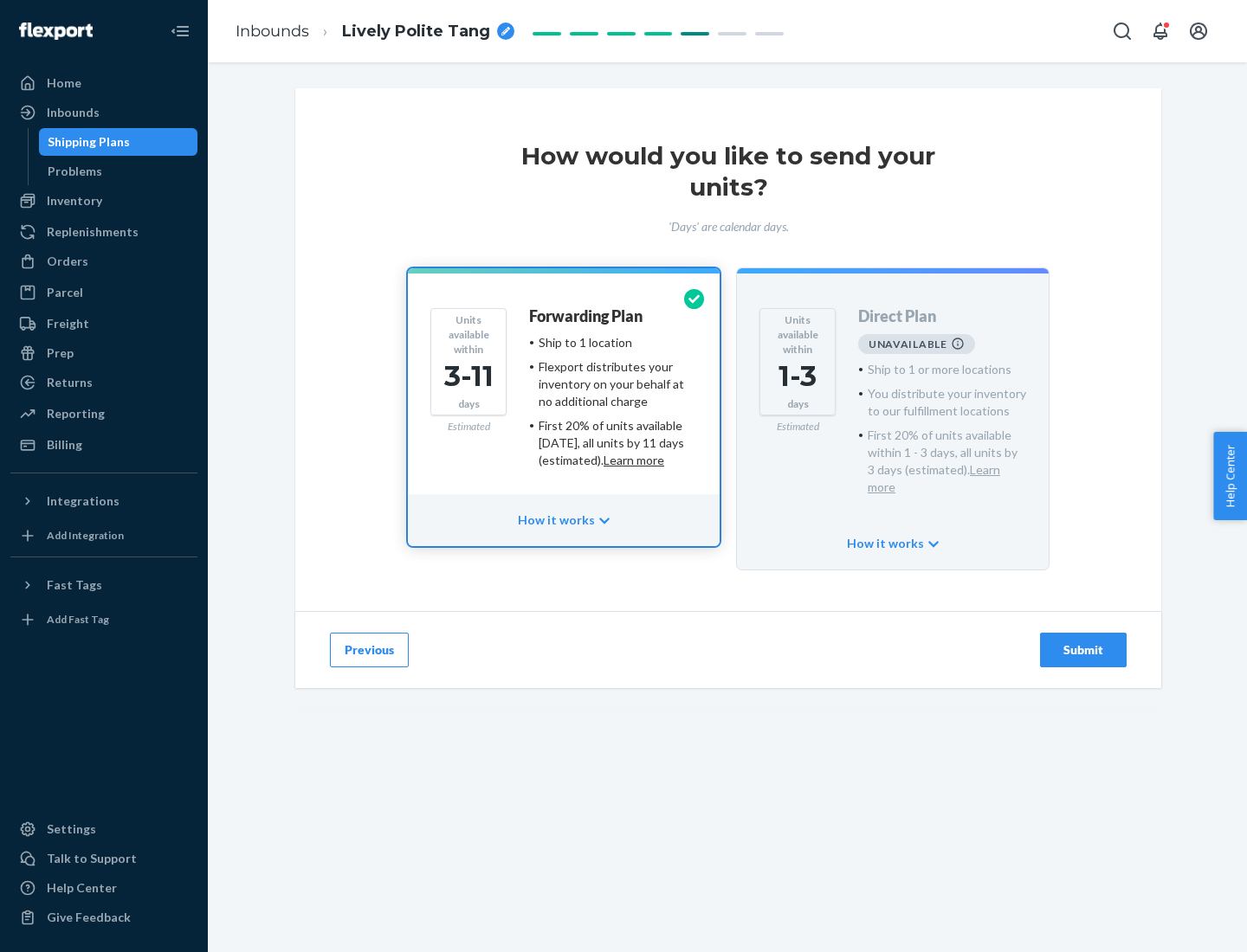
click at [587, 316] on h4 "Forwarding Plan" at bounding box center [586, 316] width 114 height 17
click at [1083, 641] on div "Submit" at bounding box center [1083, 649] width 57 height 17
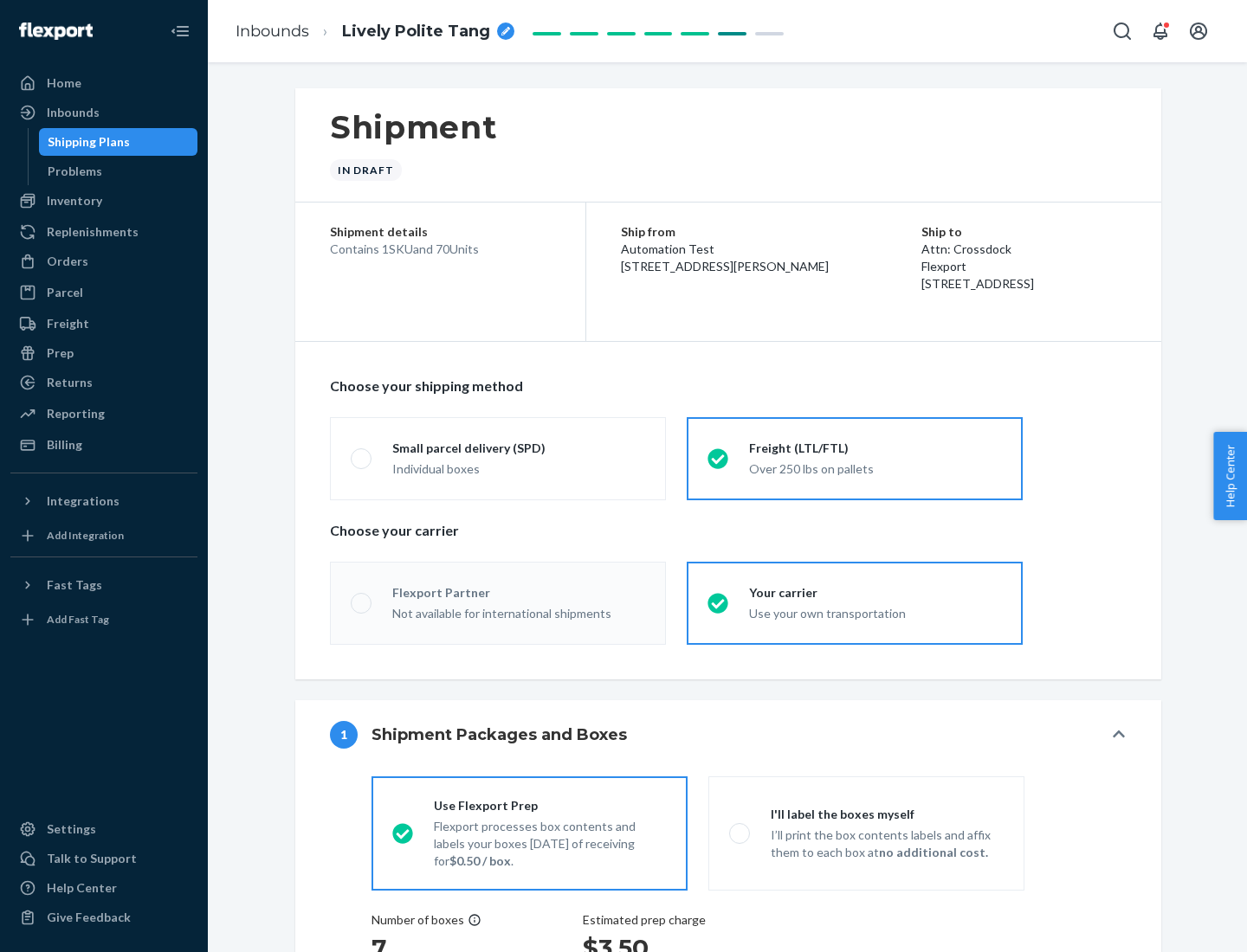
radio input "true"
radio input "false"
radio input "true"
radio input "false"
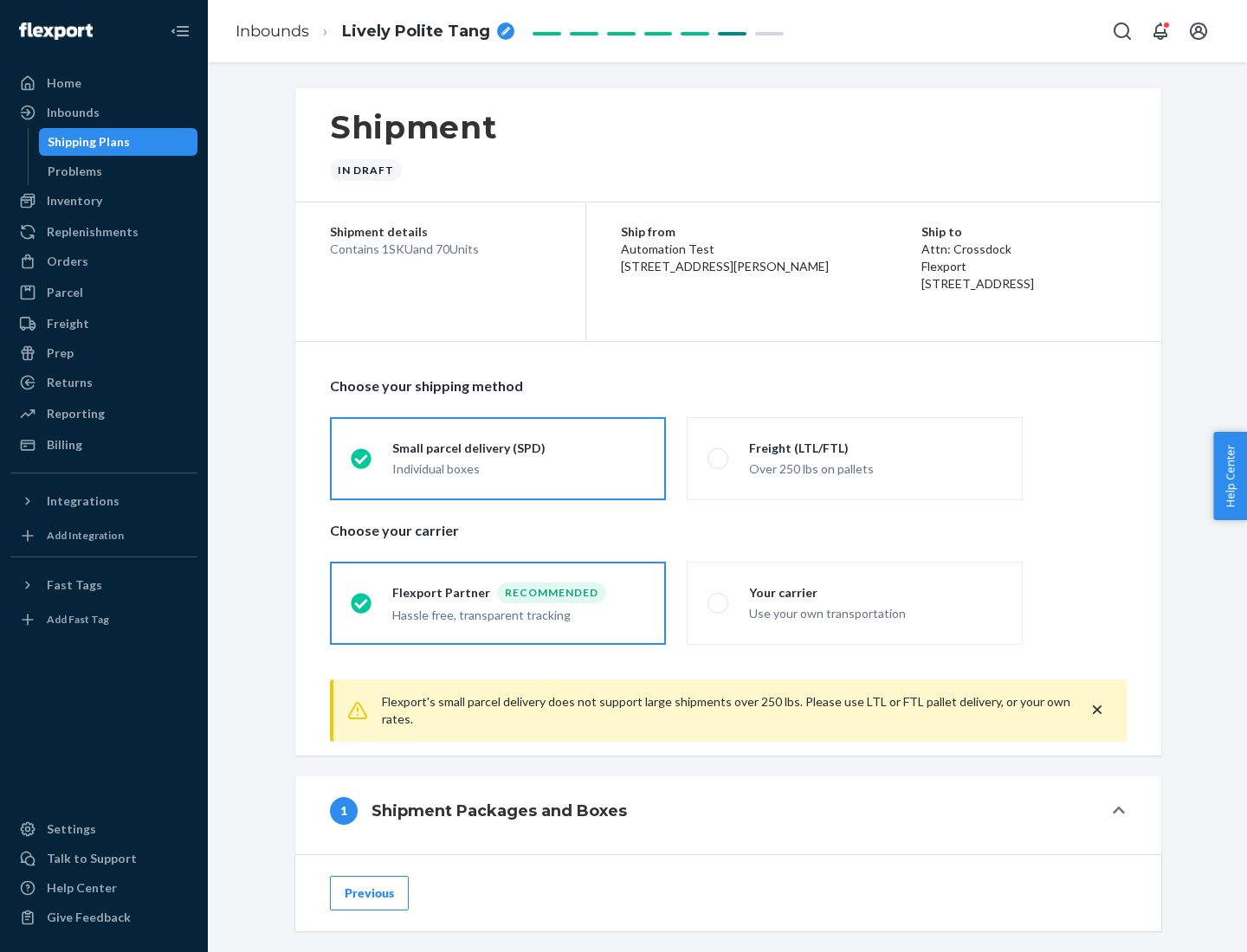
click at [519, 468] on div "Individual boxes" at bounding box center [519, 469] width 253 height 17
click at [361, 464] on input "Small parcel delivery (SPD) Individual boxes" at bounding box center [356, 458] width 12 height 12
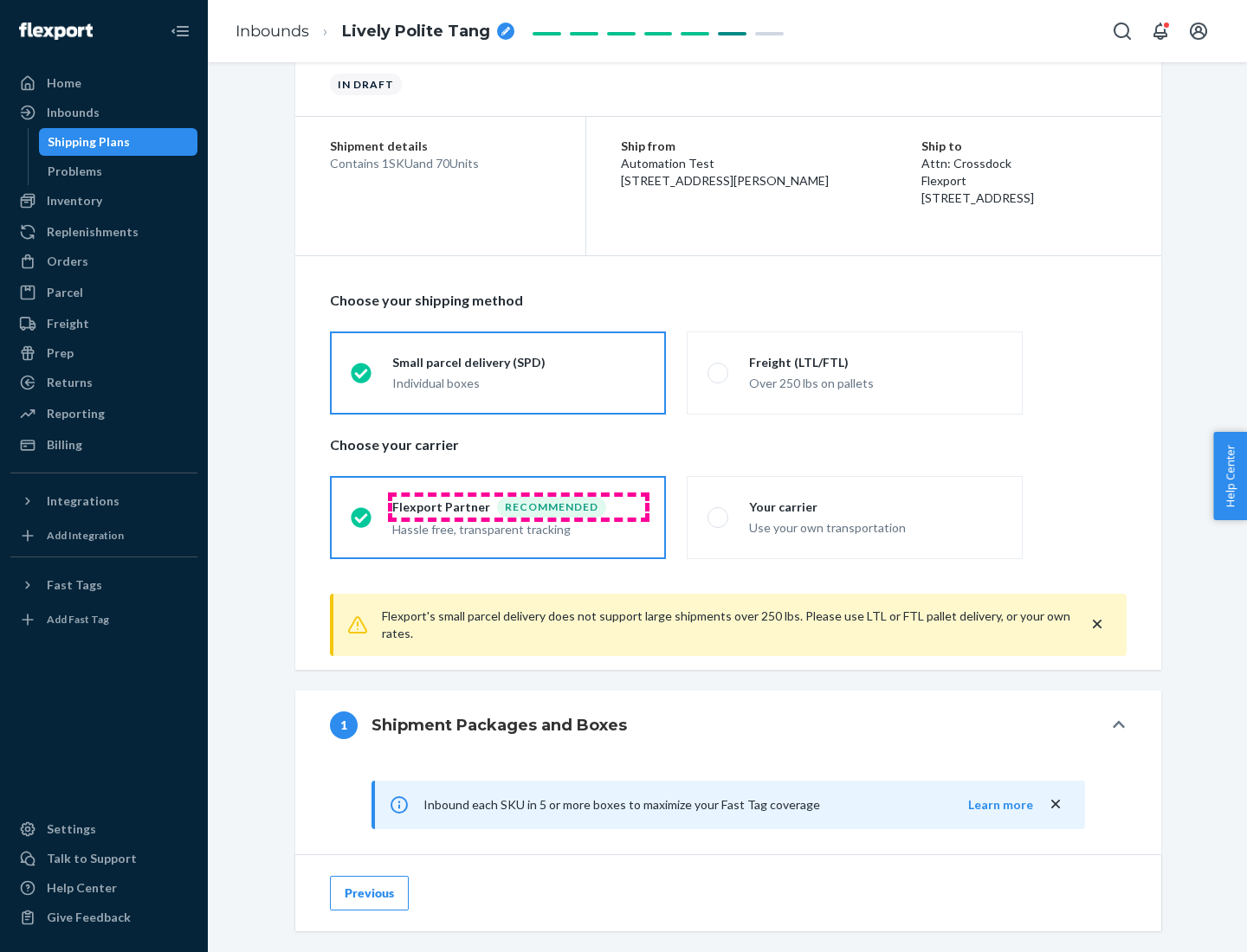
click at [519, 506] on div "Recommended" at bounding box center [551, 506] width 109 height 20
click at [361, 512] on input "Flexport Partner Recommended Hassle free, transparent tracking" at bounding box center [356, 517] width 12 height 12
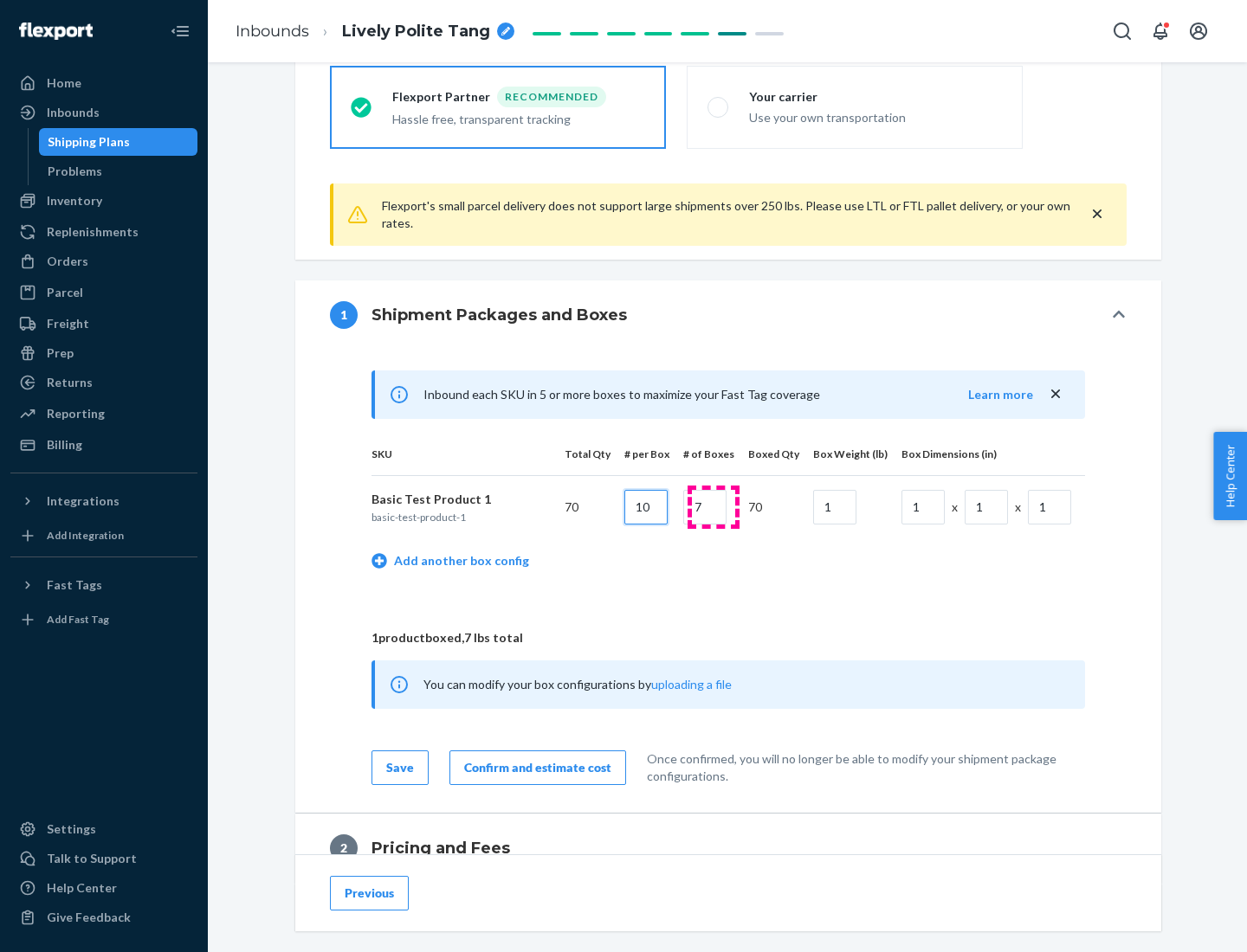
type input "10"
type input "7"
type input "1"
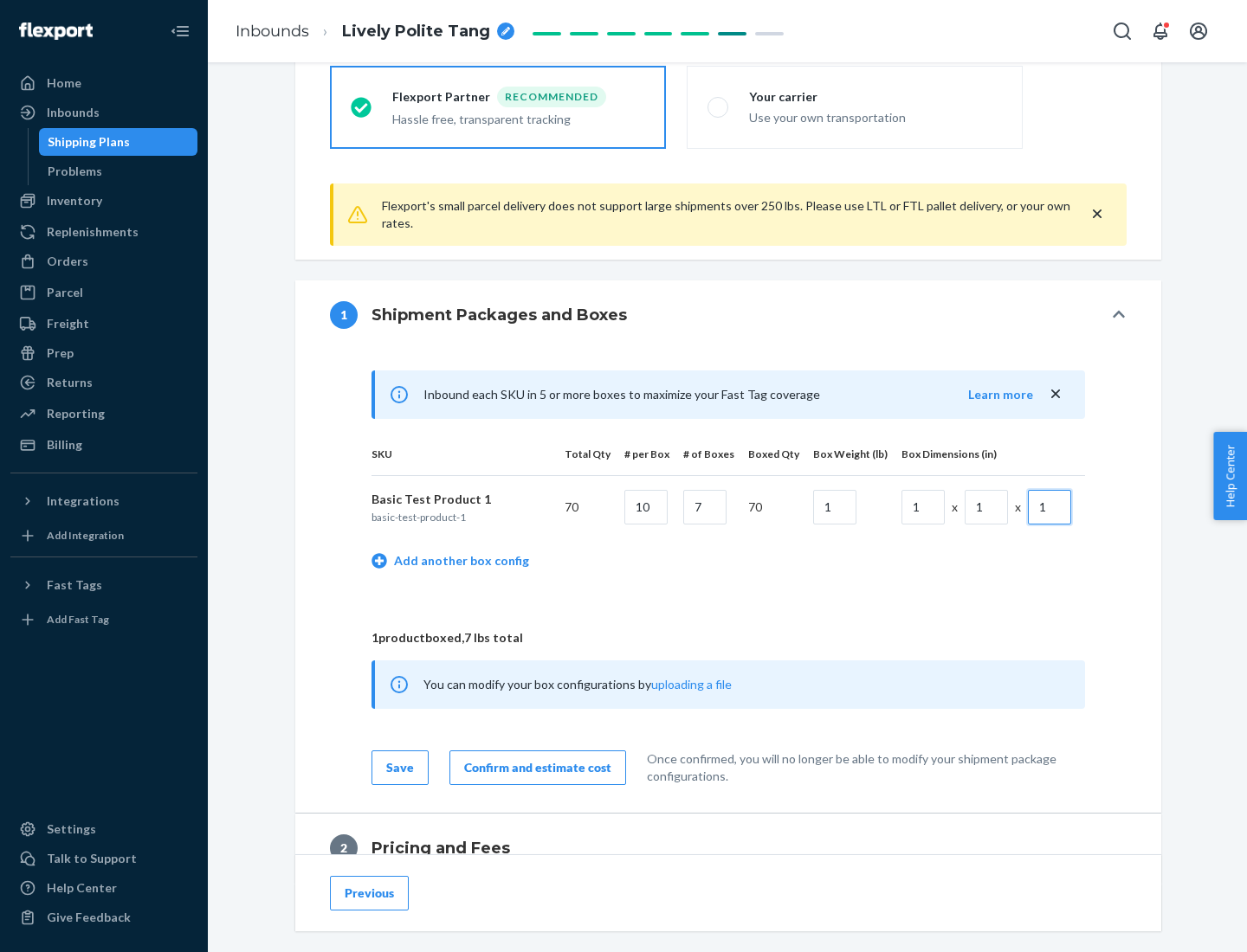
scroll to position [757, 0]
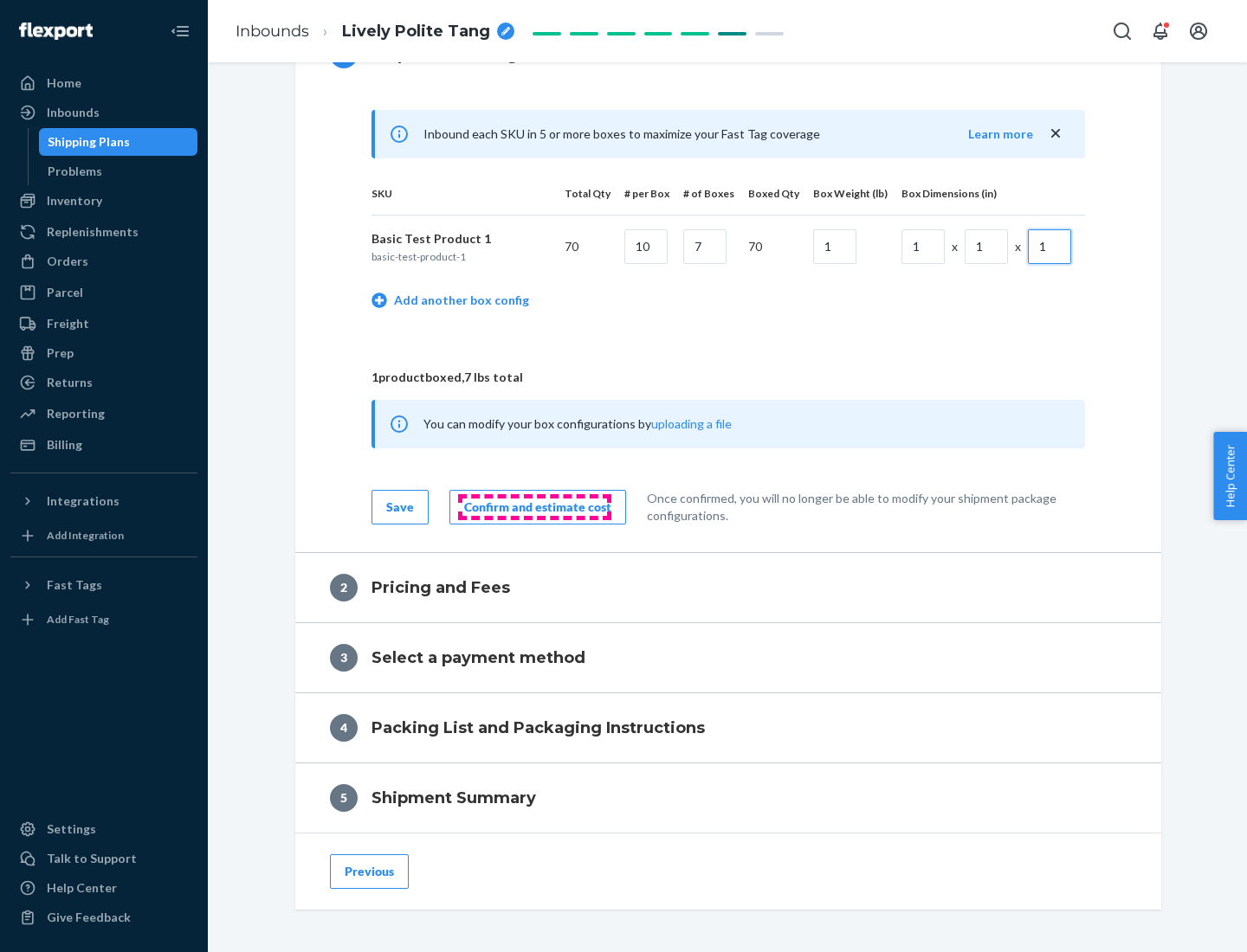
type input "1"
click at [534, 506] on div "Confirm and estimate cost" at bounding box center [537, 506] width 147 height 17
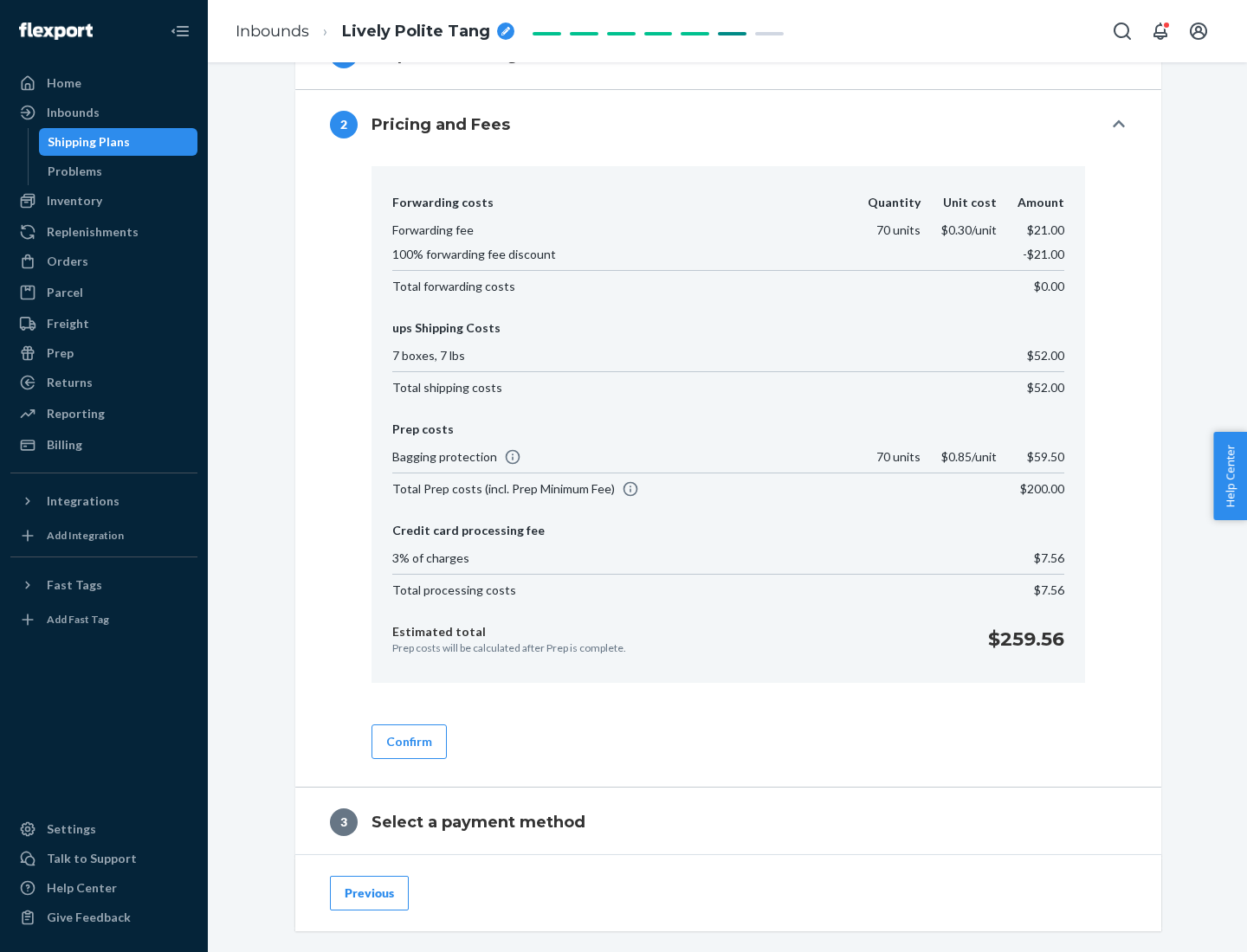
scroll to position [991, 0]
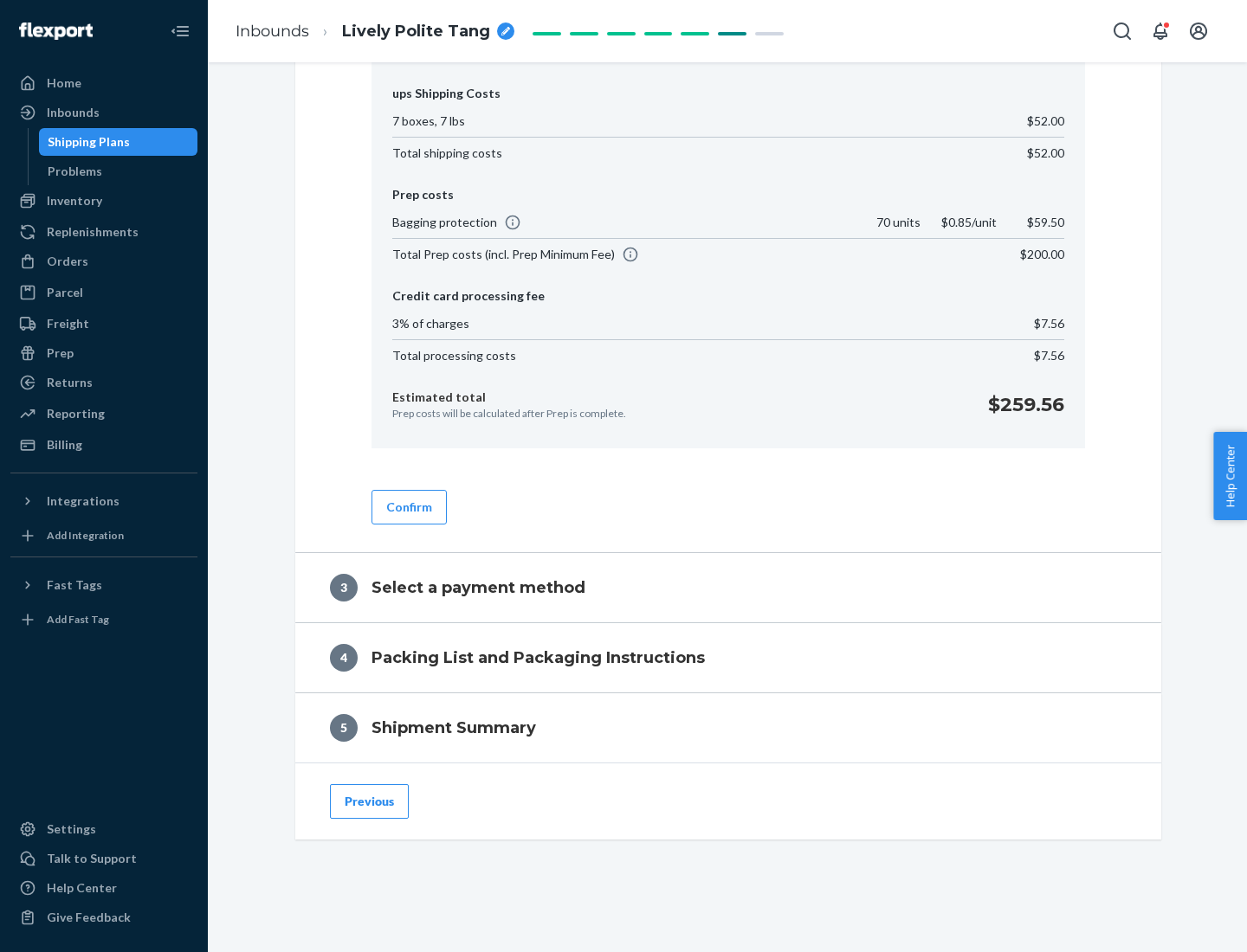
click at [408, 506] on button "Confirm" at bounding box center [409, 507] width 75 height 35
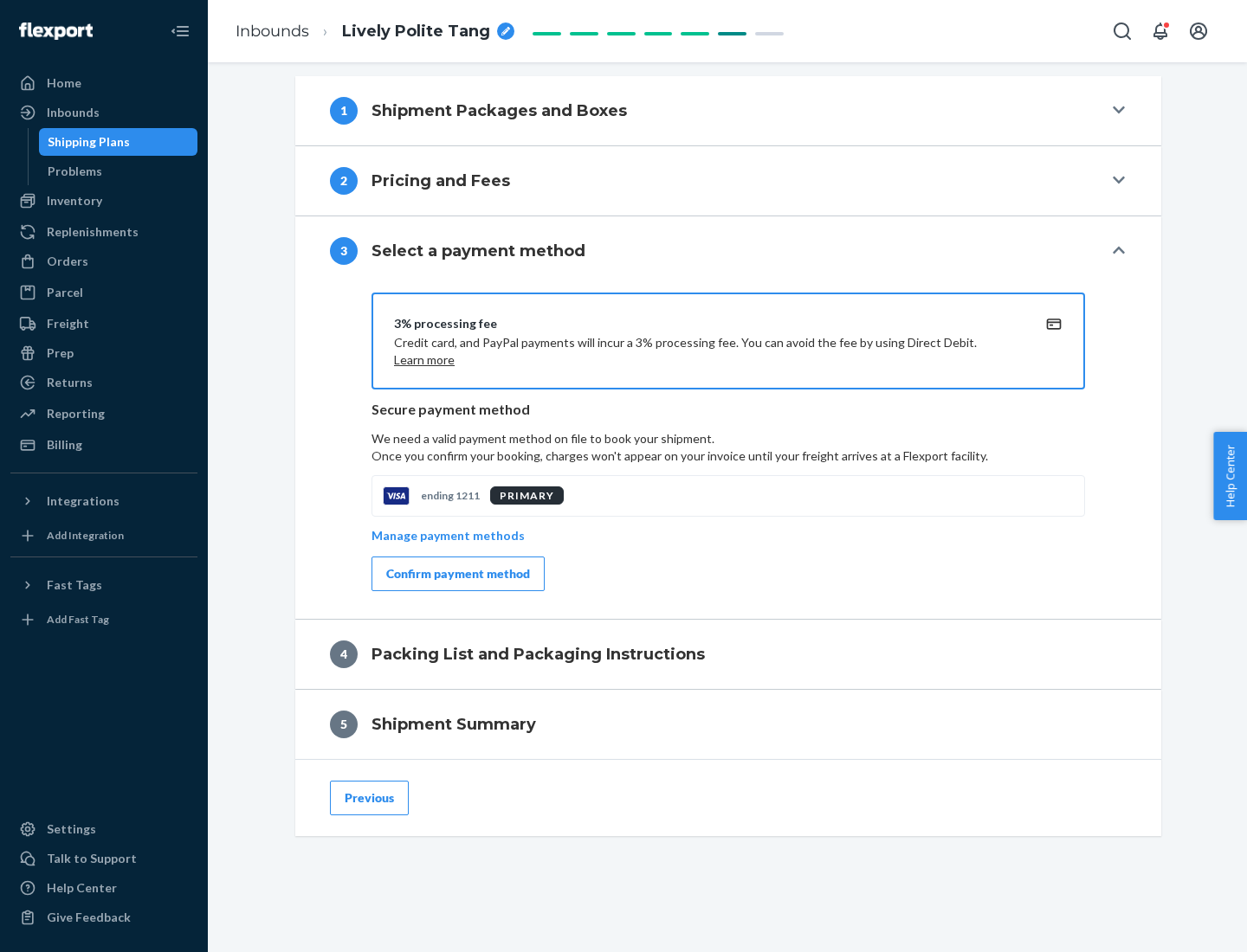
scroll to position [701, 0]
click at [457, 574] on div "Confirm payment method" at bounding box center [458, 573] width 144 height 17
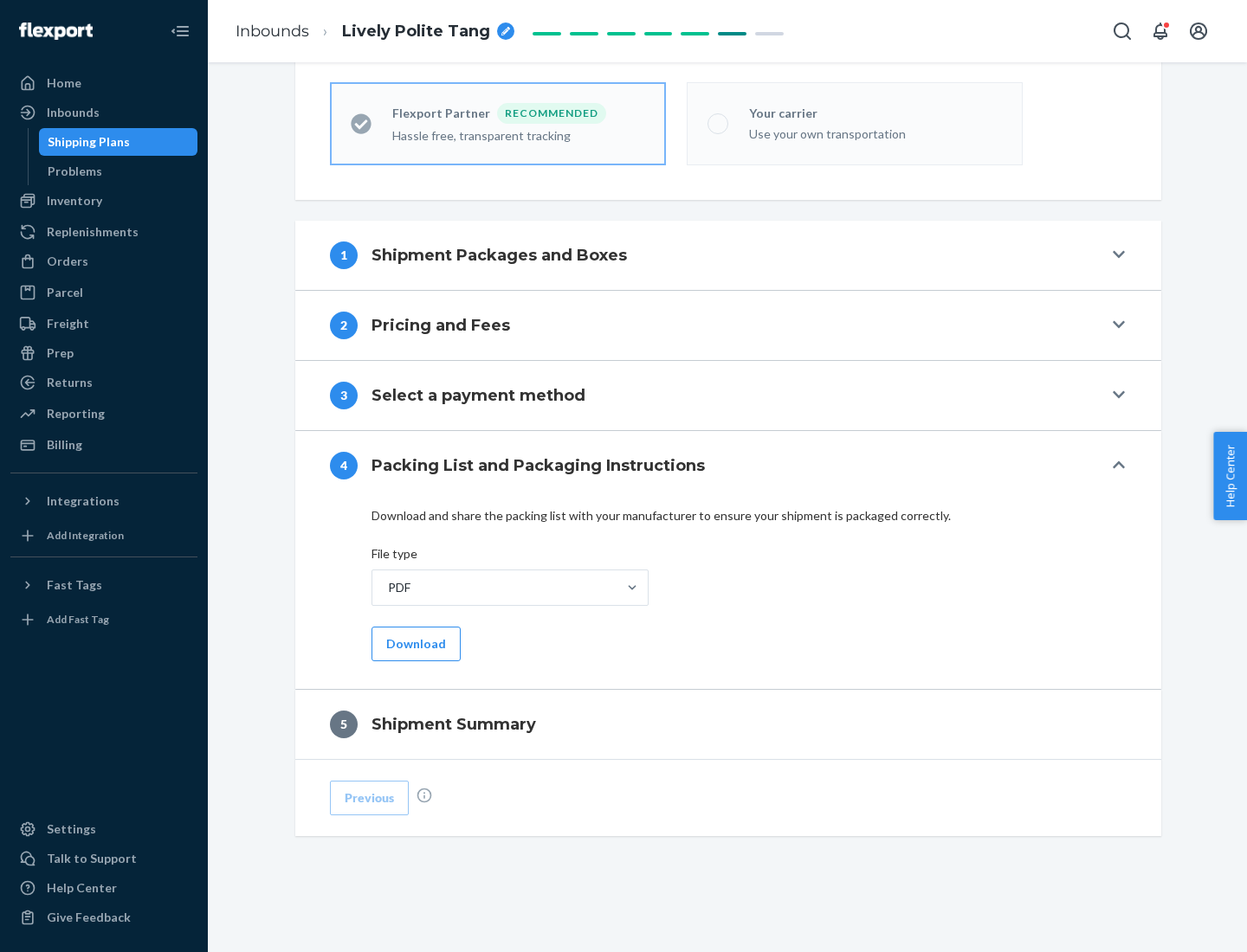
scroll to position [480, 0]
click at [414, 643] on button "Download" at bounding box center [416, 644] width 89 height 35
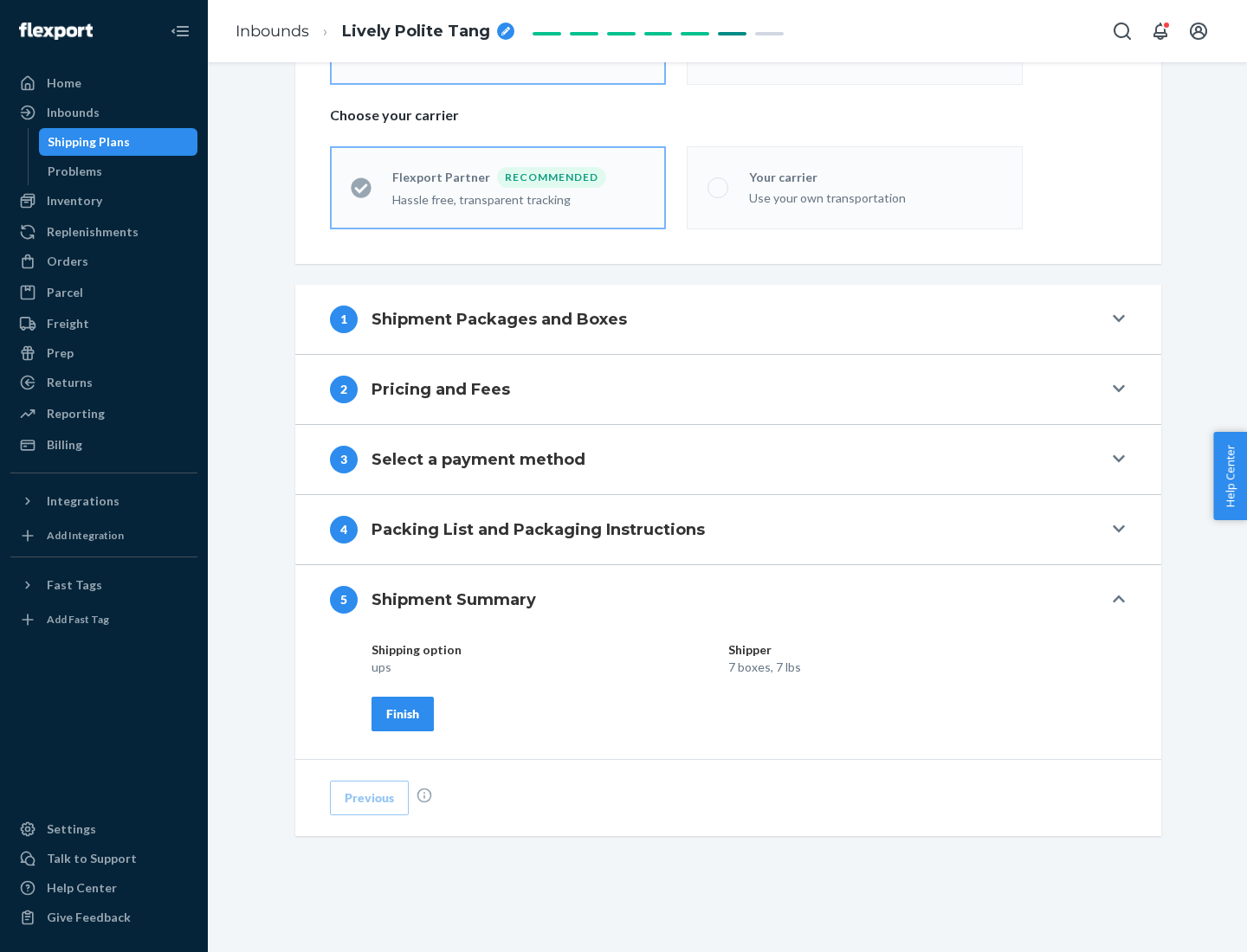
scroll to position [416, 0]
